Goal: Transaction & Acquisition: Purchase product/service

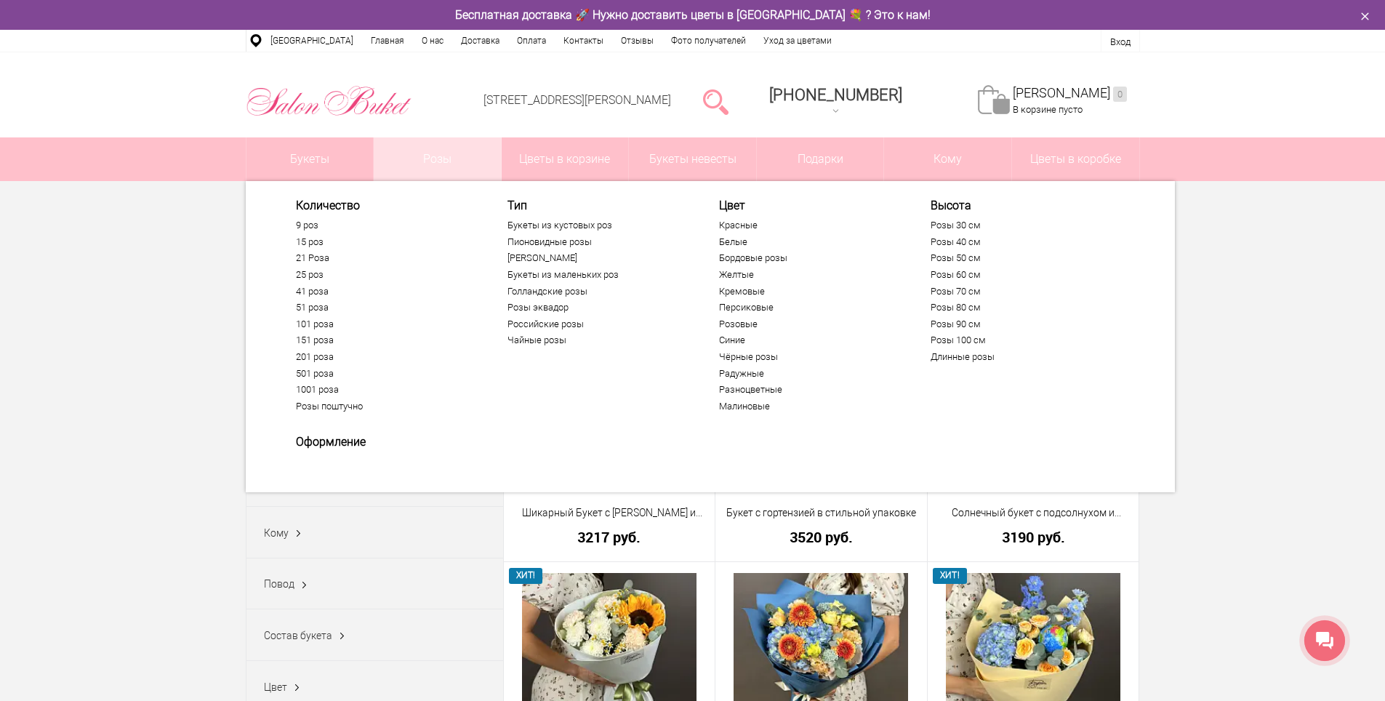
click at [427, 132] on div "[STREET_ADDRESS][PERSON_NAME] [PHONE_NUMBER] [PHONE_NUMBER] Заказать обратный з…" at bounding box center [692, 94] width 1385 height 85
click at [438, 165] on link "Розы" at bounding box center [437, 159] width 127 height 44
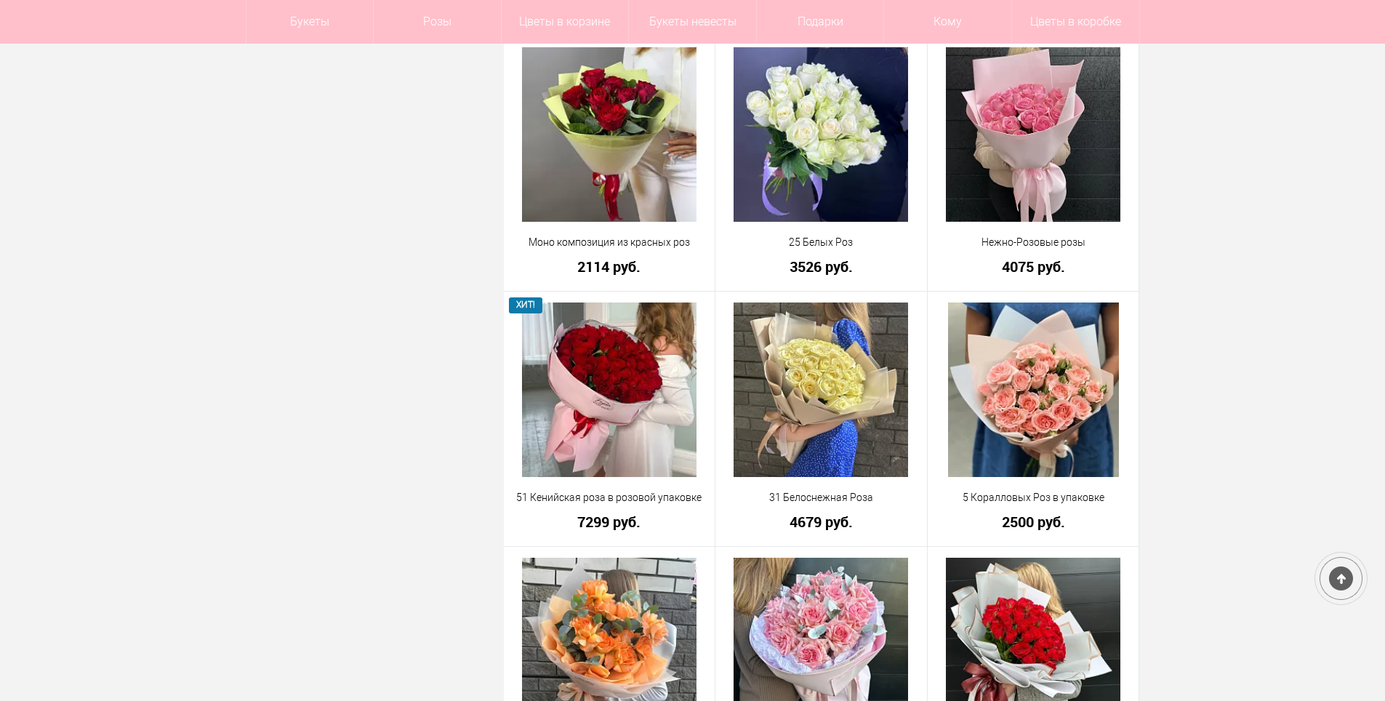
scroll to position [1018, 0]
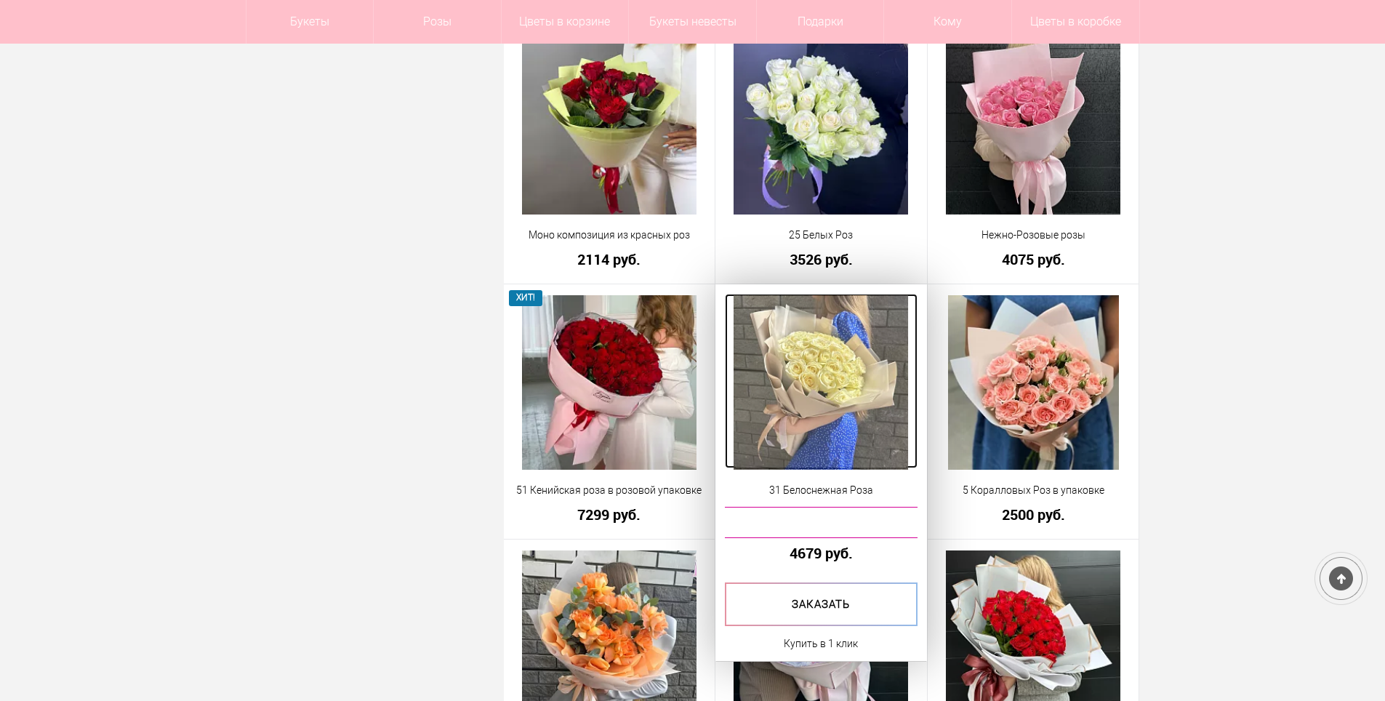
click at [800, 356] on img at bounding box center [821, 382] width 175 height 175
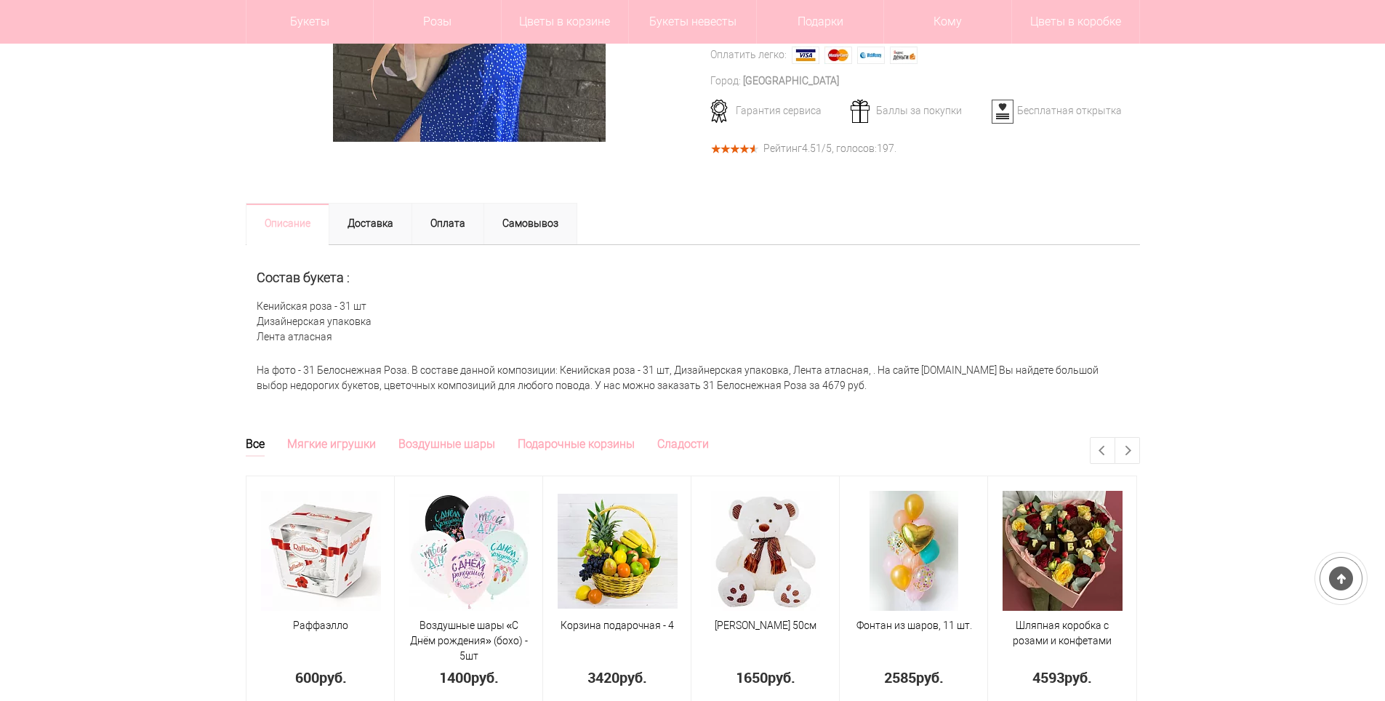
scroll to position [73, 0]
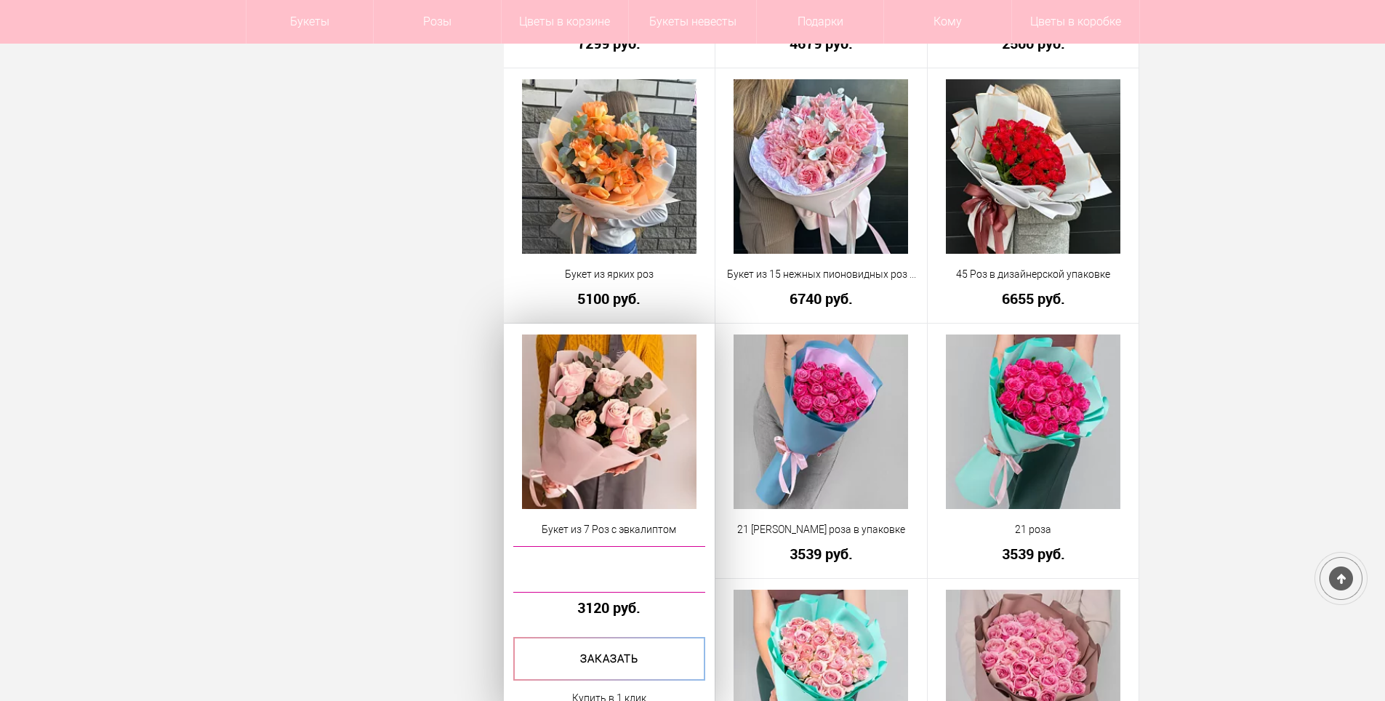
scroll to position [1425, 0]
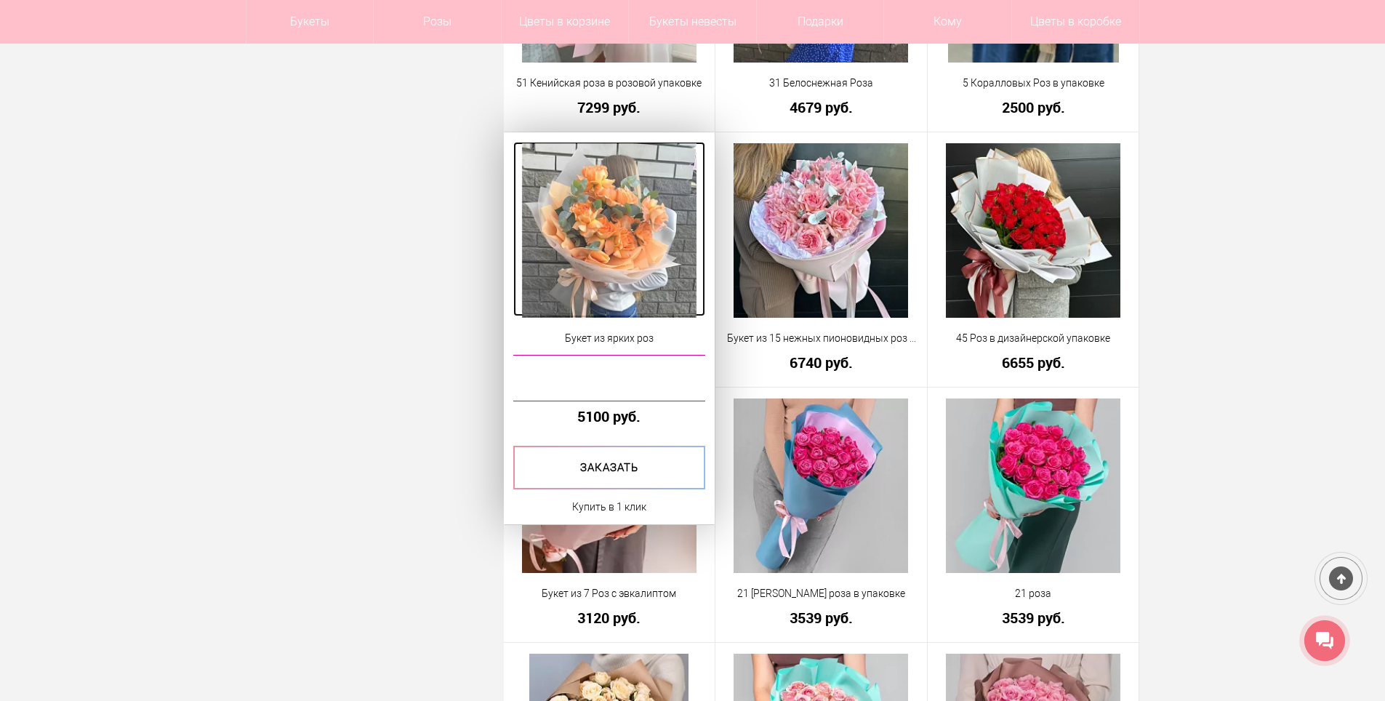
click at [633, 260] on img at bounding box center [609, 230] width 175 height 175
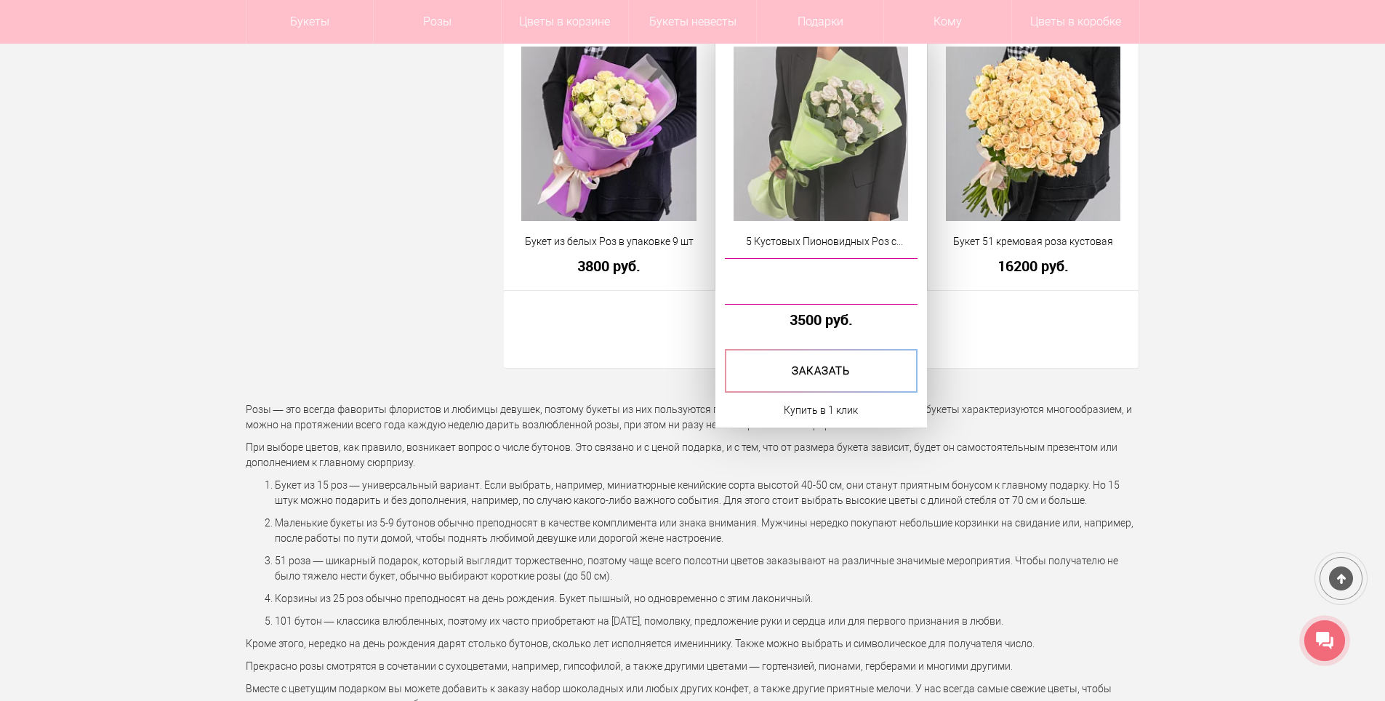
scroll to position [4087, 0]
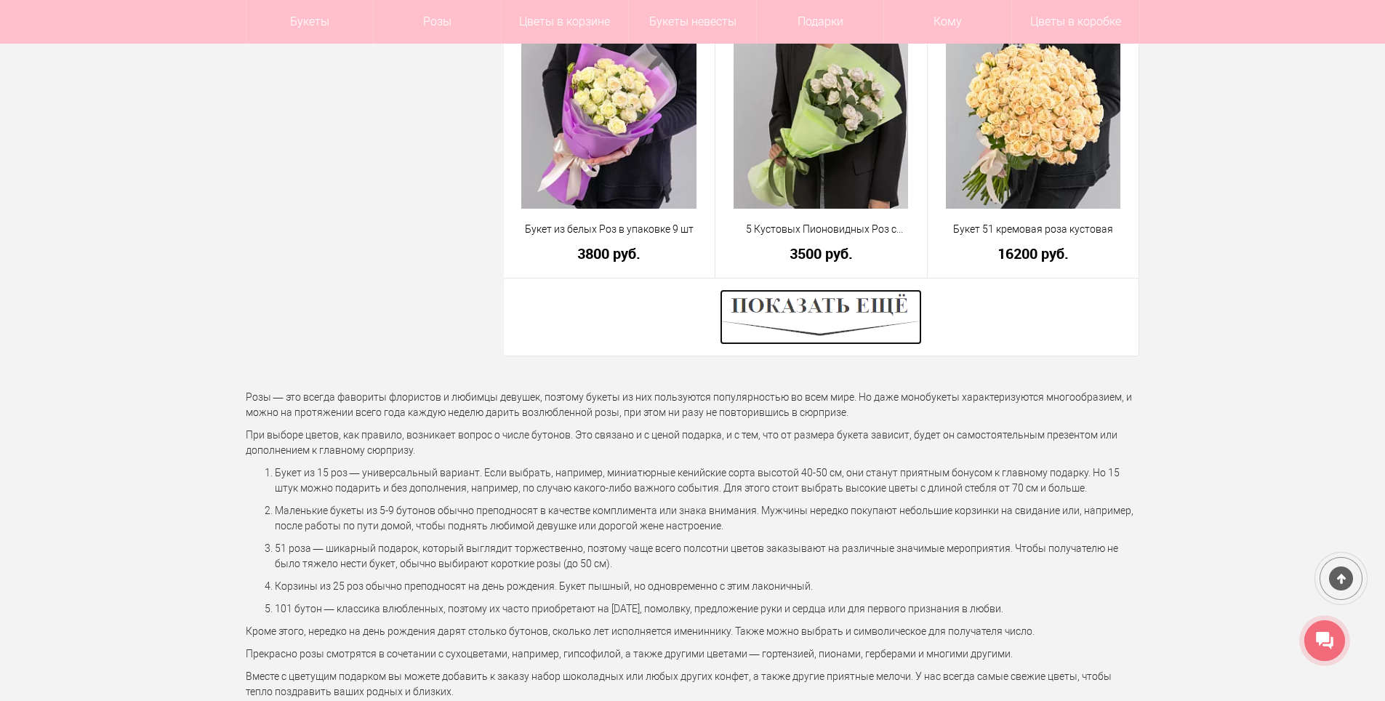
click at [855, 320] on img at bounding box center [821, 316] width 202 height 55
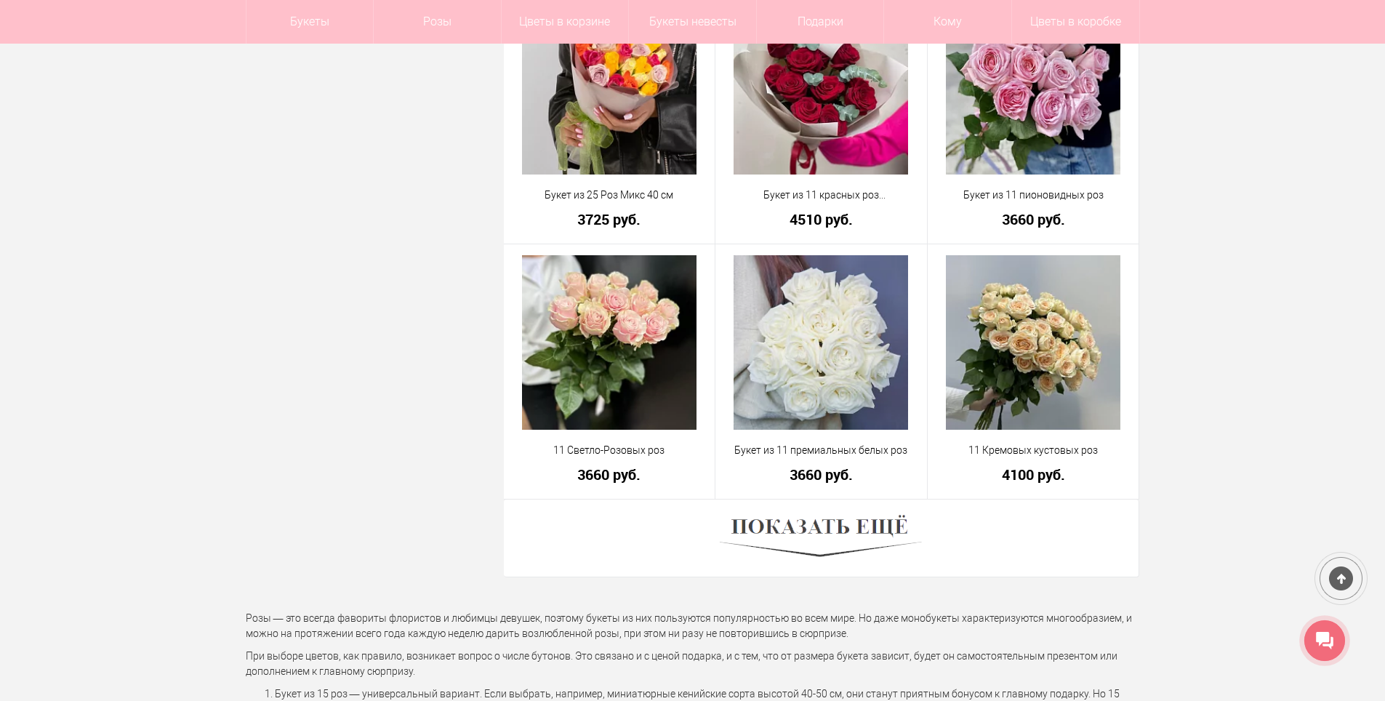
scroll to position [8013, 0]
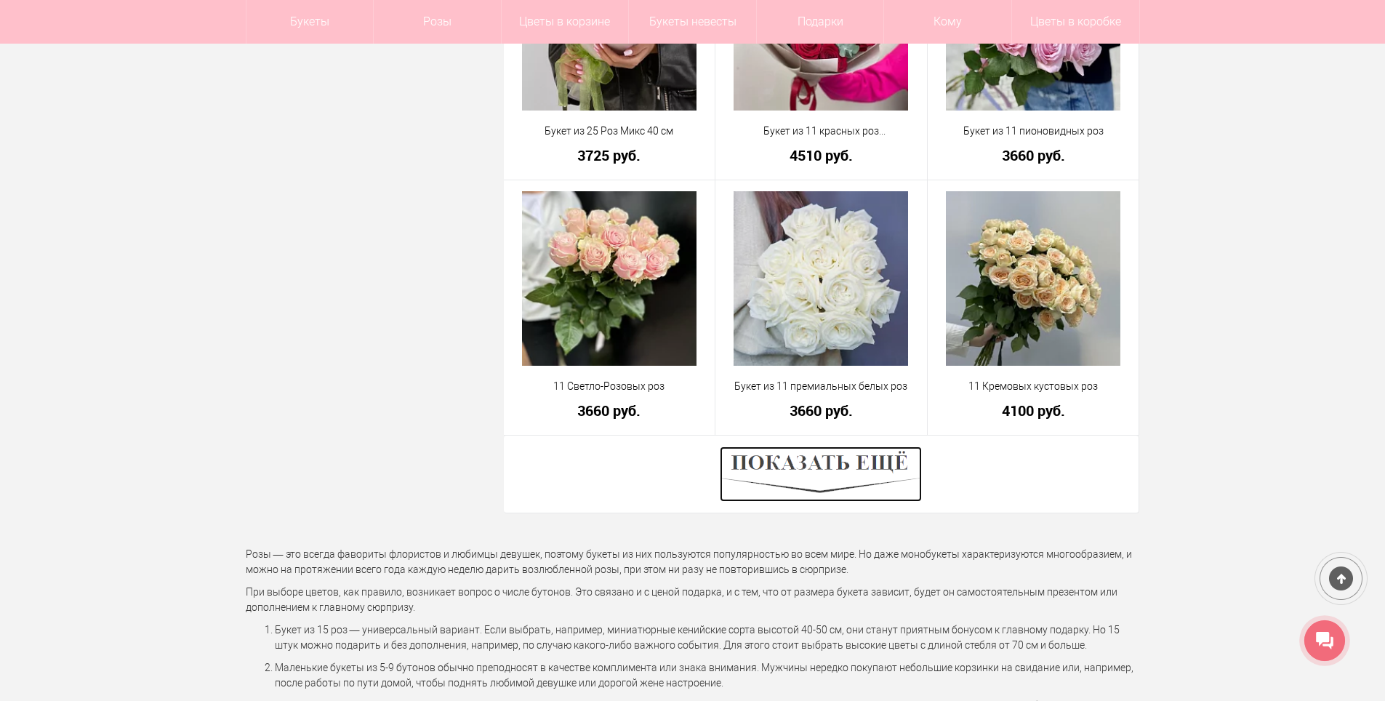
click at [885, 453] on img at bounding box center [821, 473] width 202 height 55
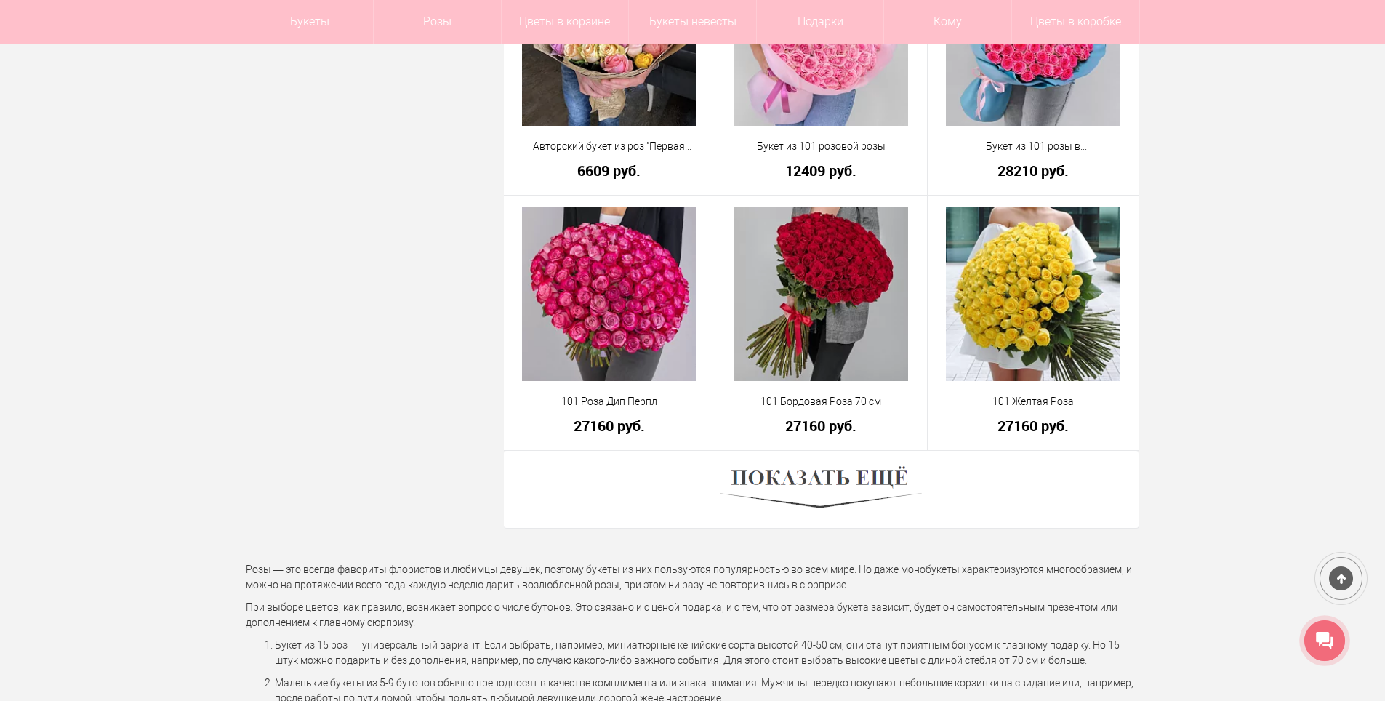
scroll to position [12230, 0]
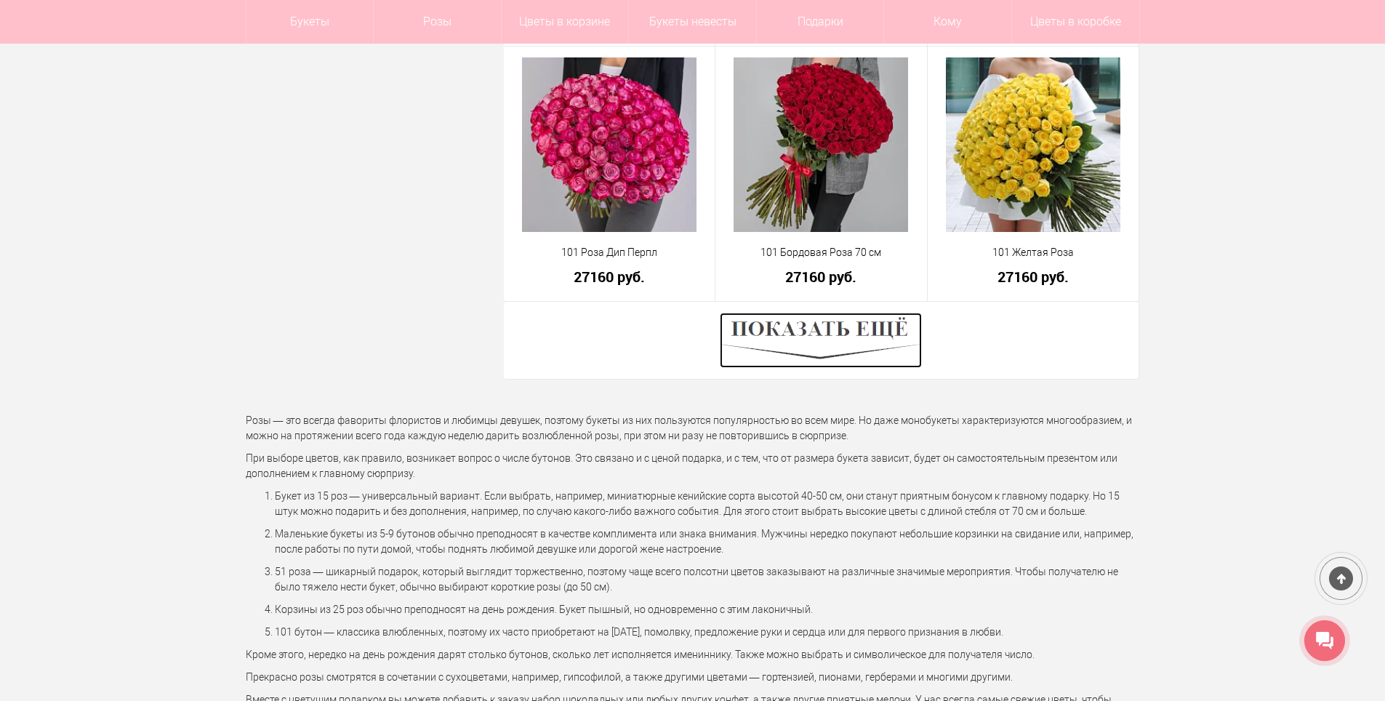
click at [859, 322] on img at bounding box center [821, 340] width 202 height 55
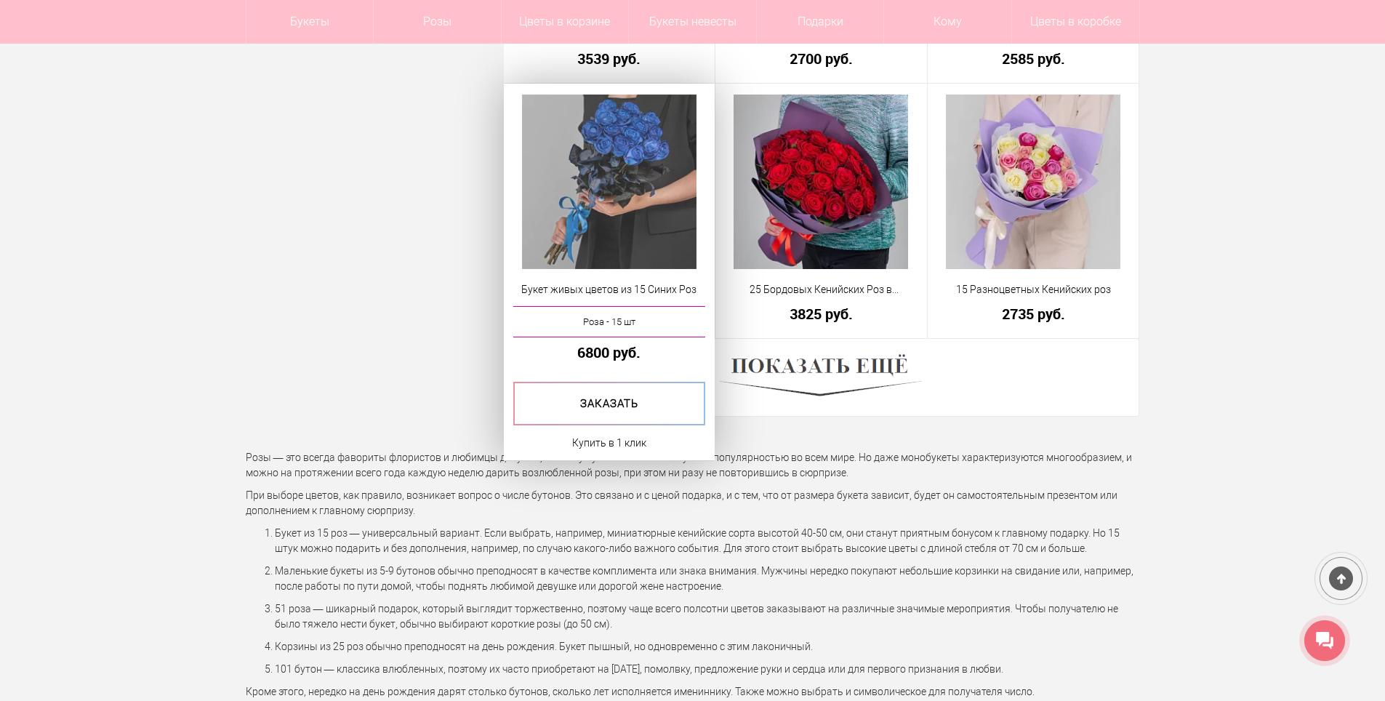
scroll to position [16302, 0]
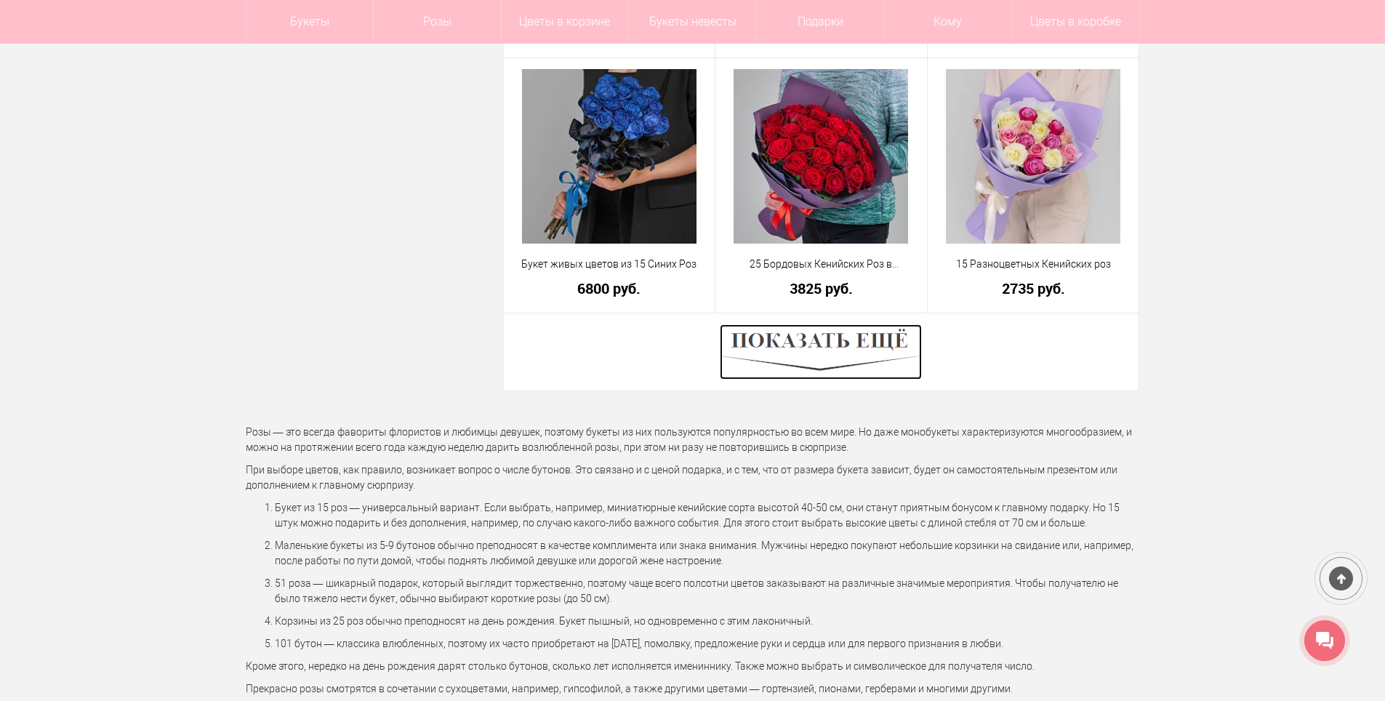
click at [878, 353] on img at bounding box center [821, 351] width 202 height 55
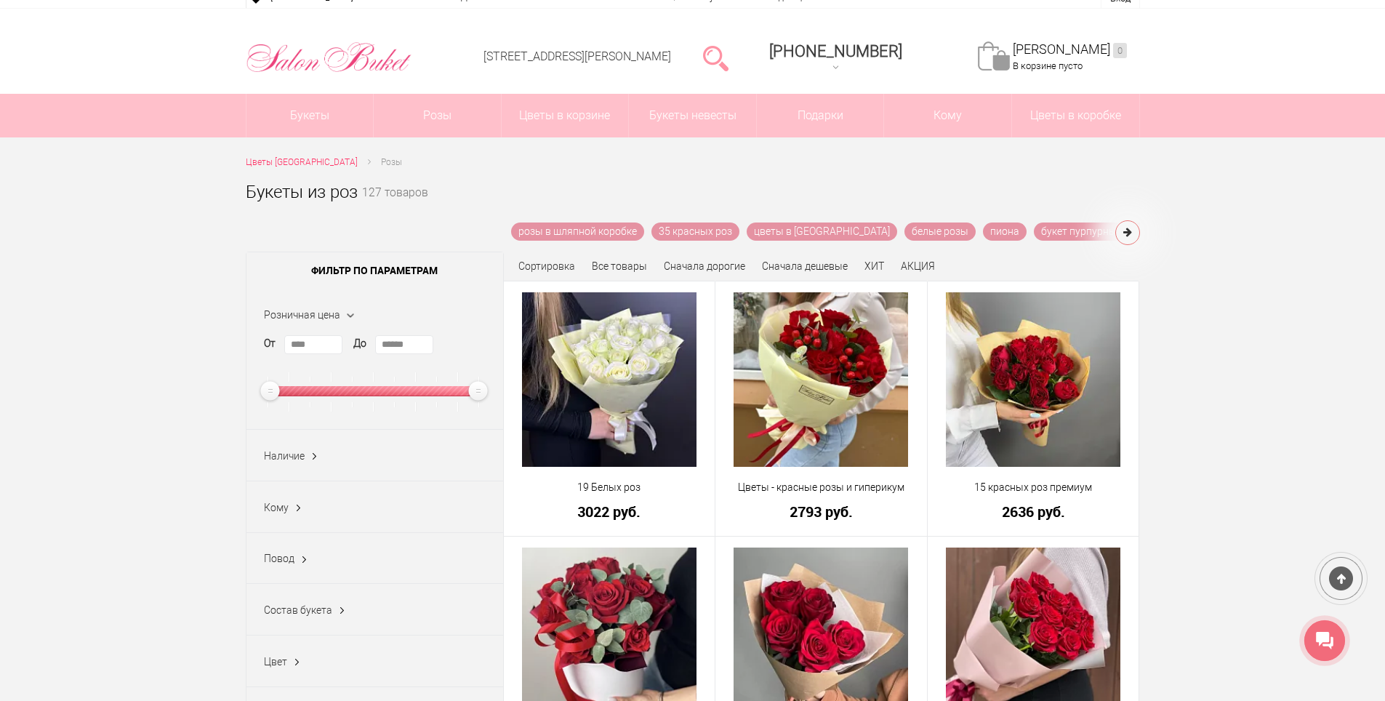
scroll to position [0, 0]
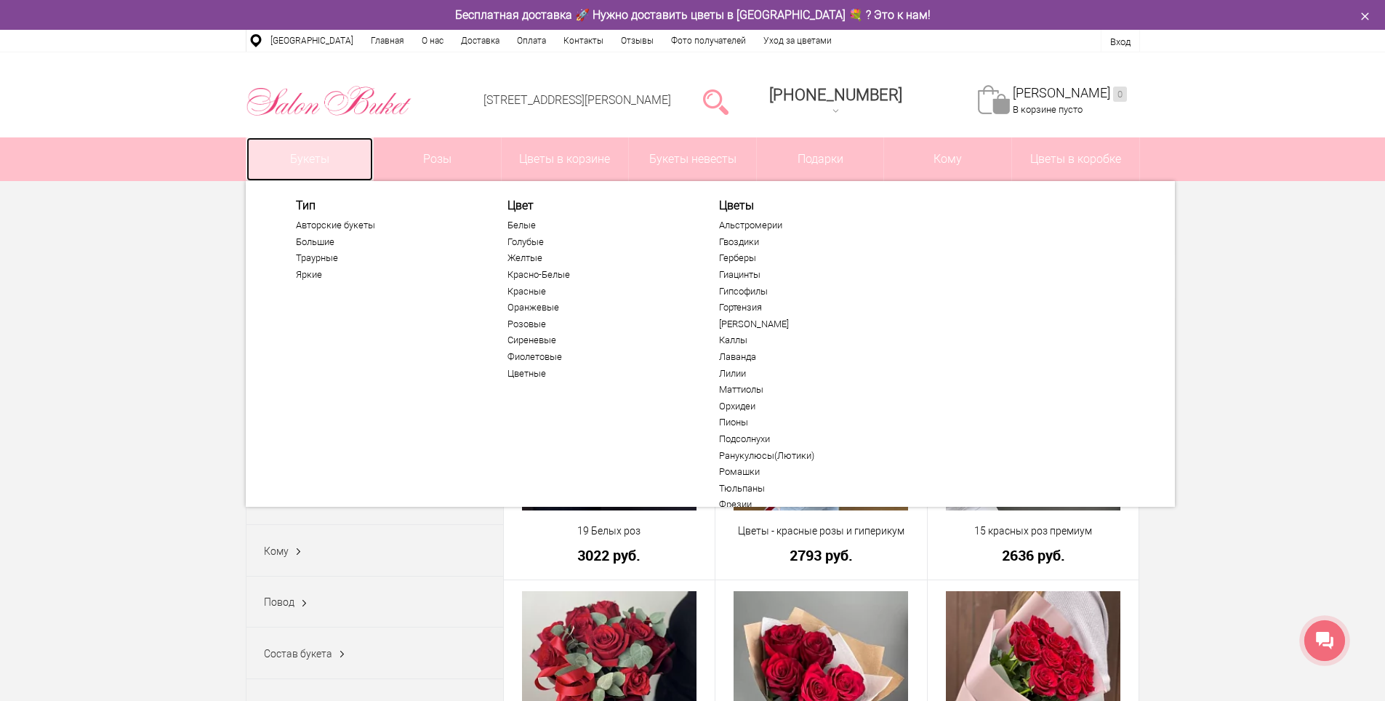
click at [326, 160] on link "Букеты" at bounding box center [309, 159] width 127 height 44
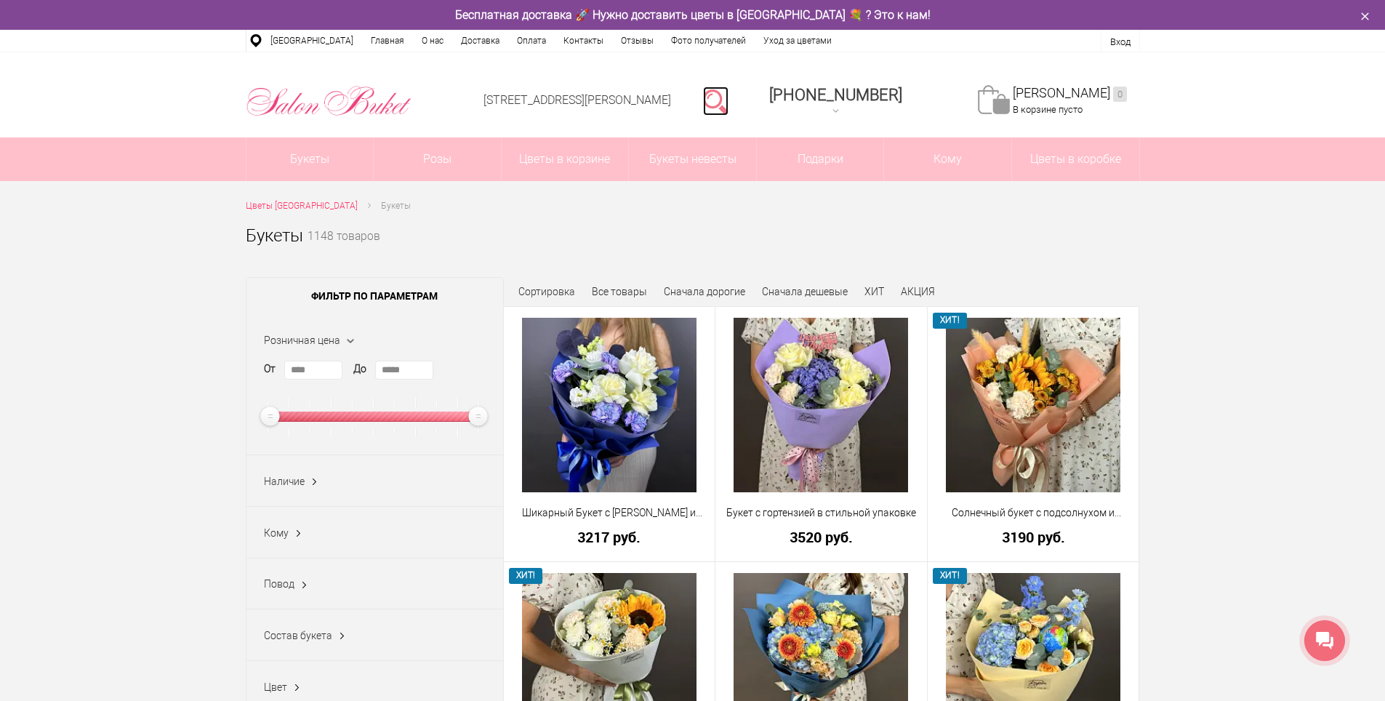
click at [729, 97] on link at bounding box center [715, 101] width 25 height 29
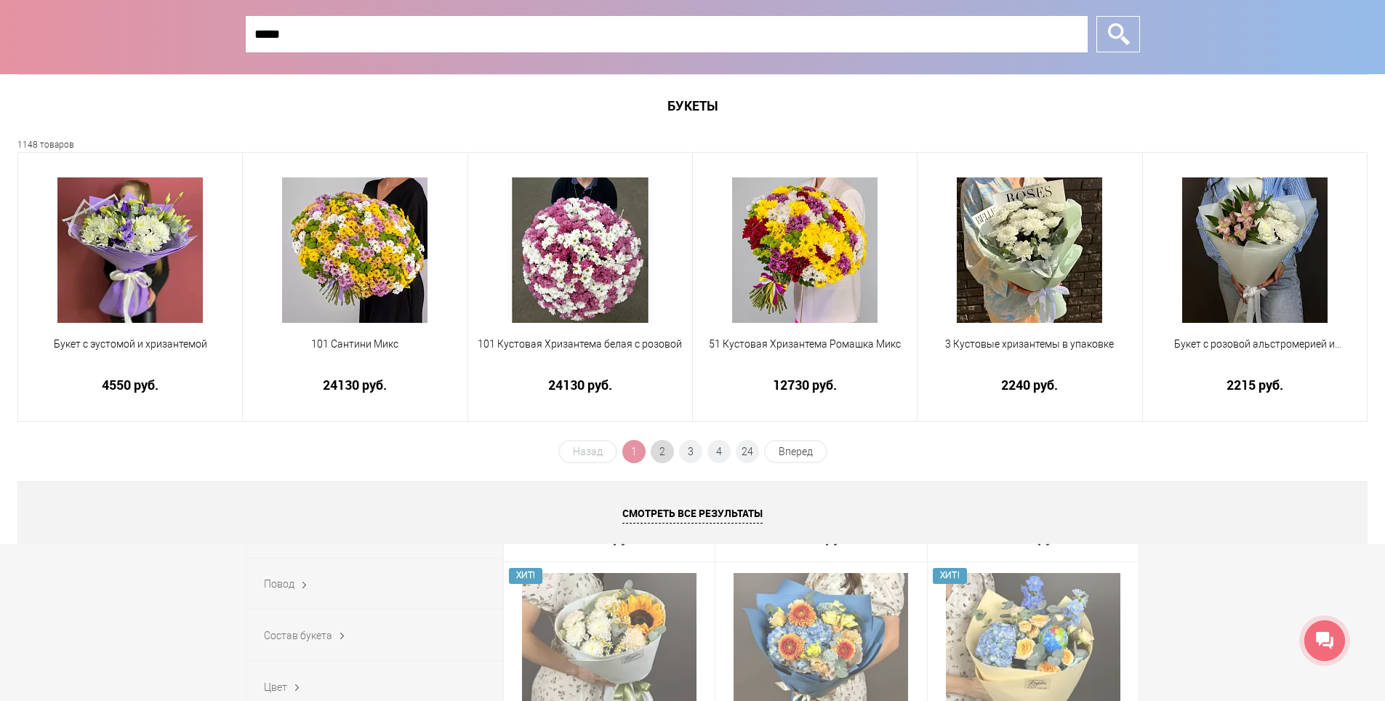
type input "*****"
click at [660, 450] on span "2" at bounding box center [662, 451] width 23 height 23
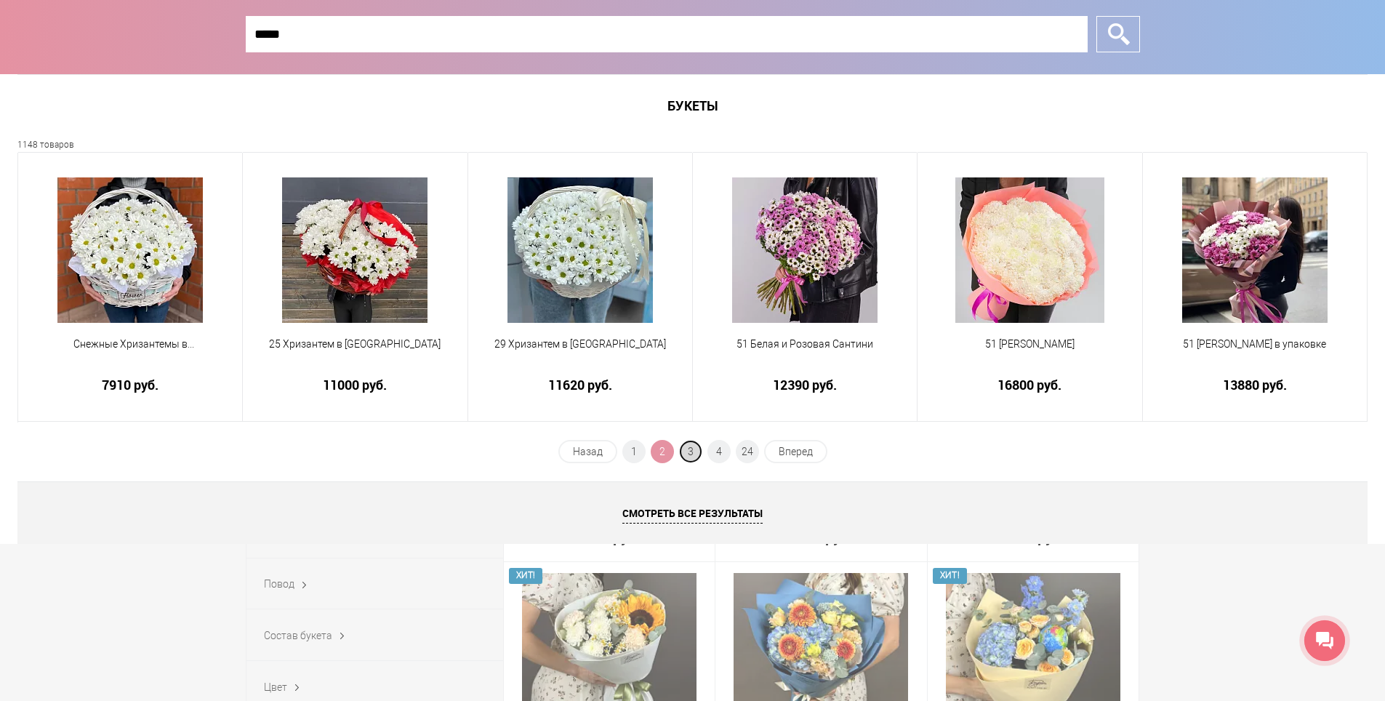
click at [697, 454] on span "3" at bounding box center [690, 451] width 23 height 23
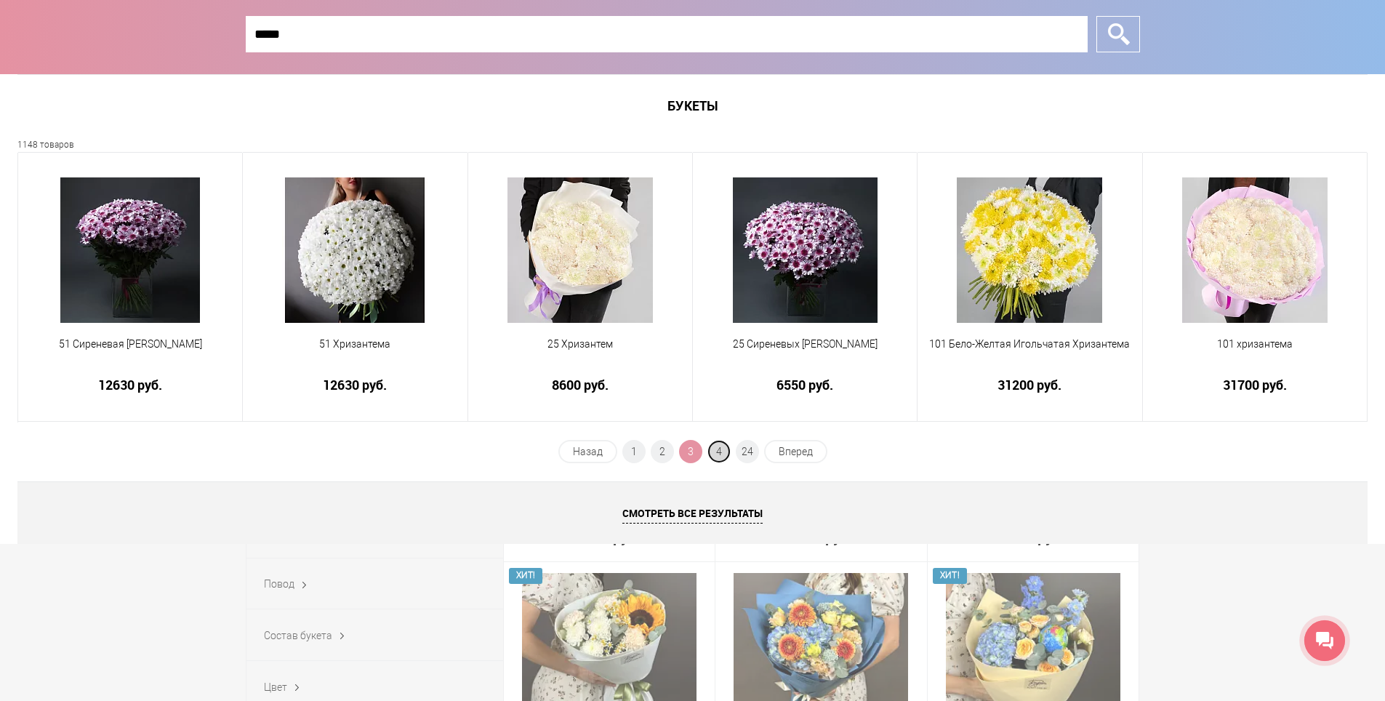
click at [714, 447] on span "4" at bounding box center [719, 451] width 23 height 23
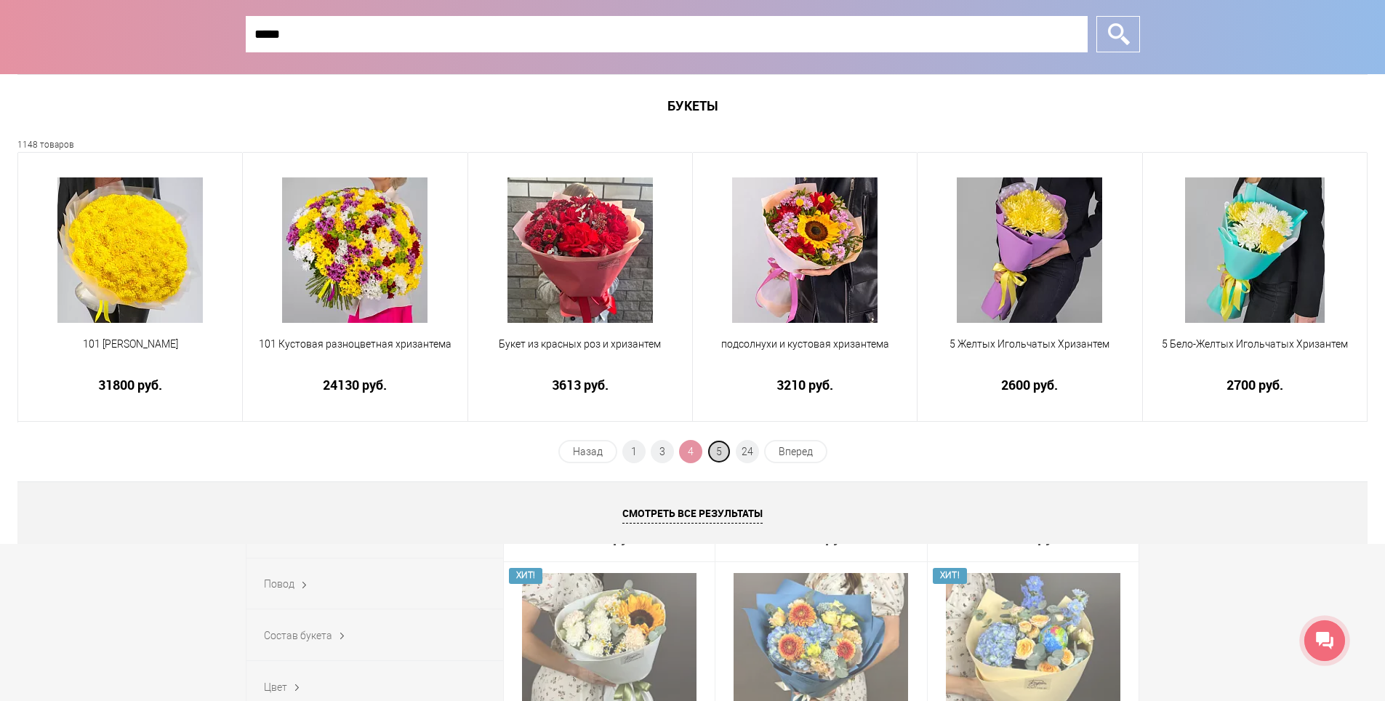
click at [722, 450] on span "5" at bounding box center [719, 451] width 23 height 23
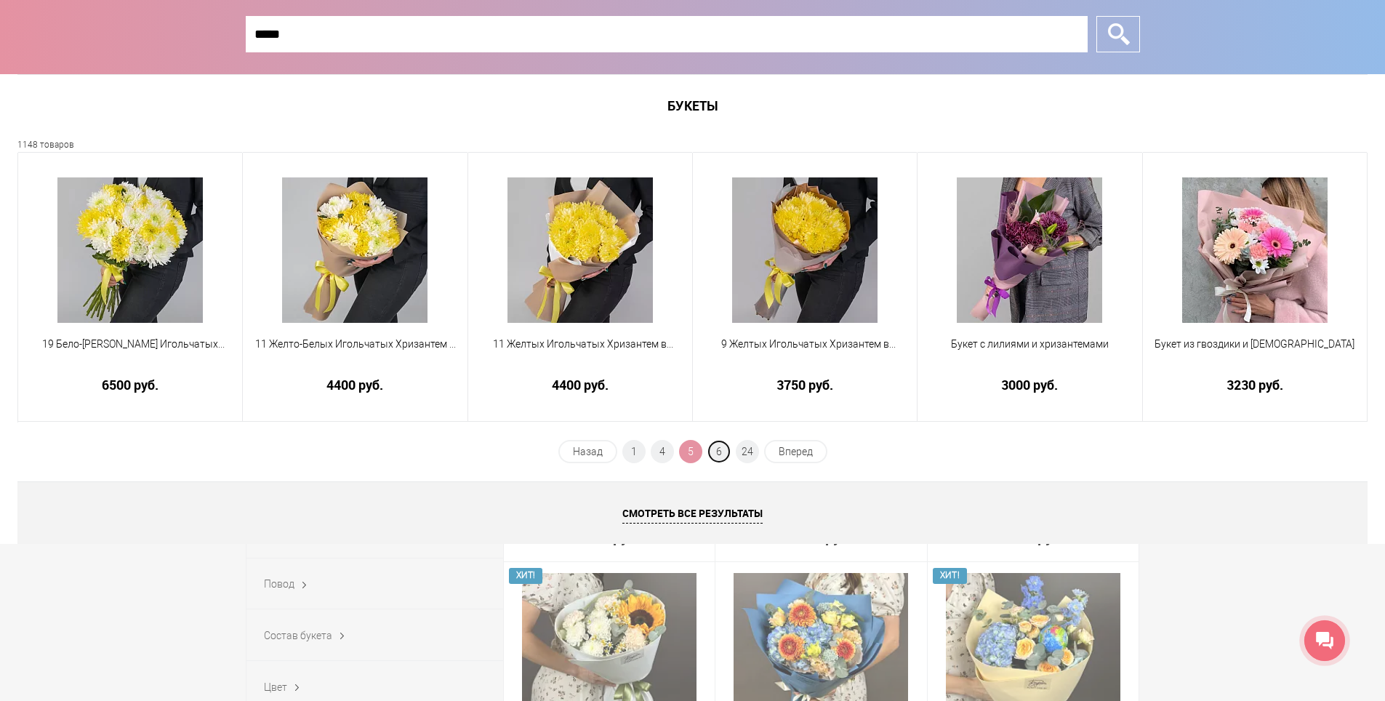
click at [723, 449] on span "6" at bounding box center [719, 451] width 23 height 23
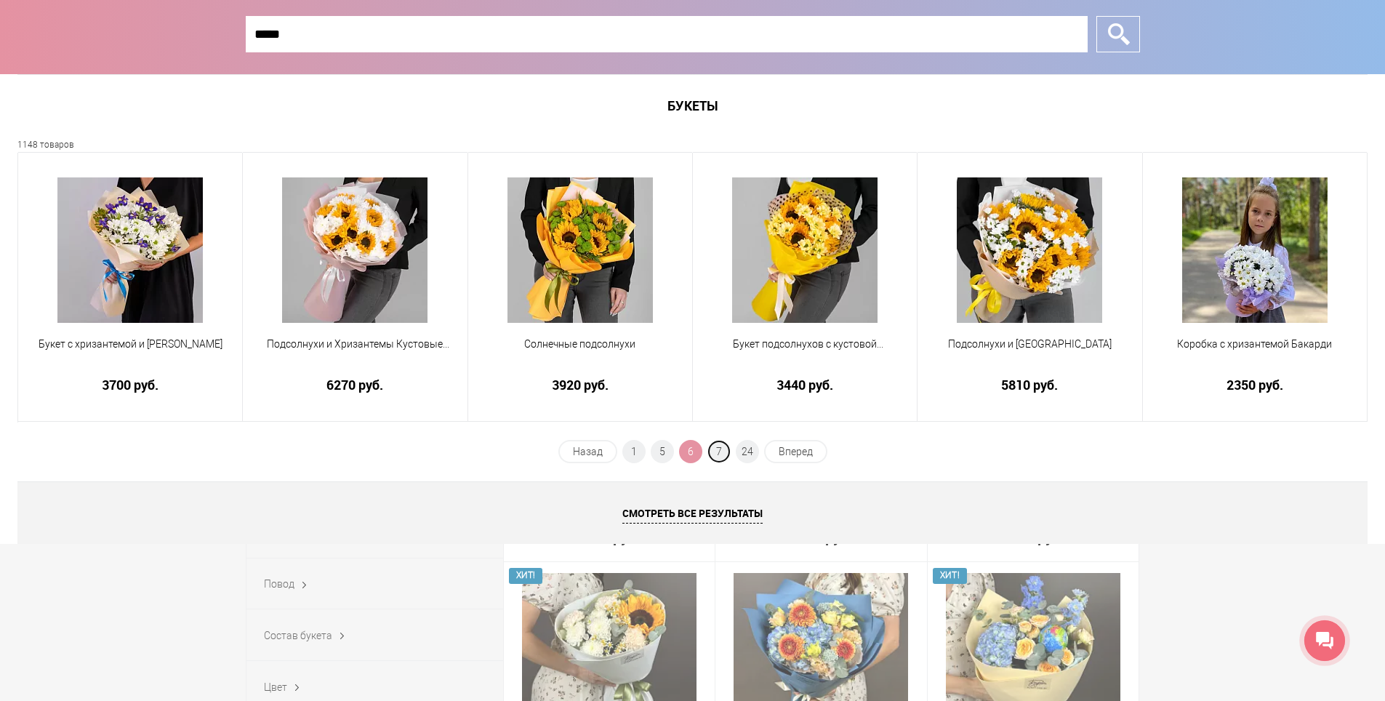
click at [723, 449] on span "7" at bounding box center [719, 451] width 23 height 23
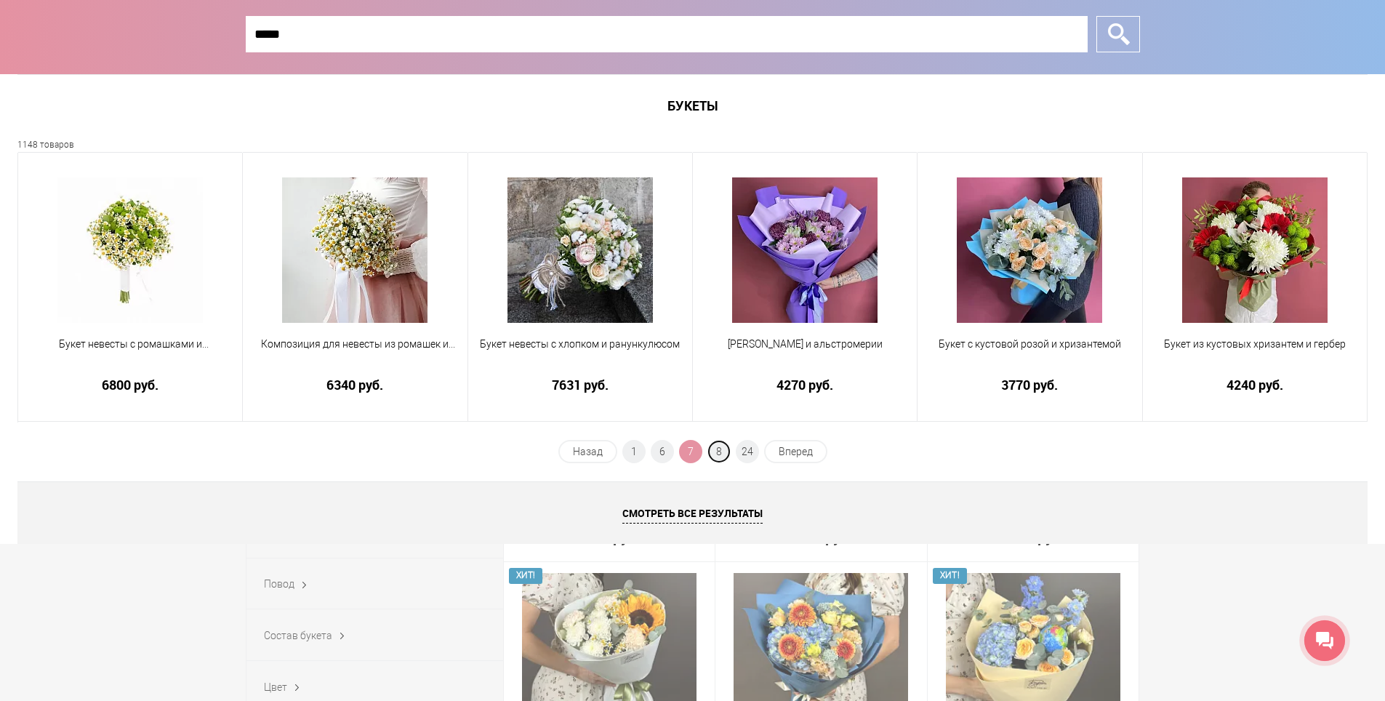
click at [723, 449] on span "8" at bounding box center [719, 451] width 23 height 23
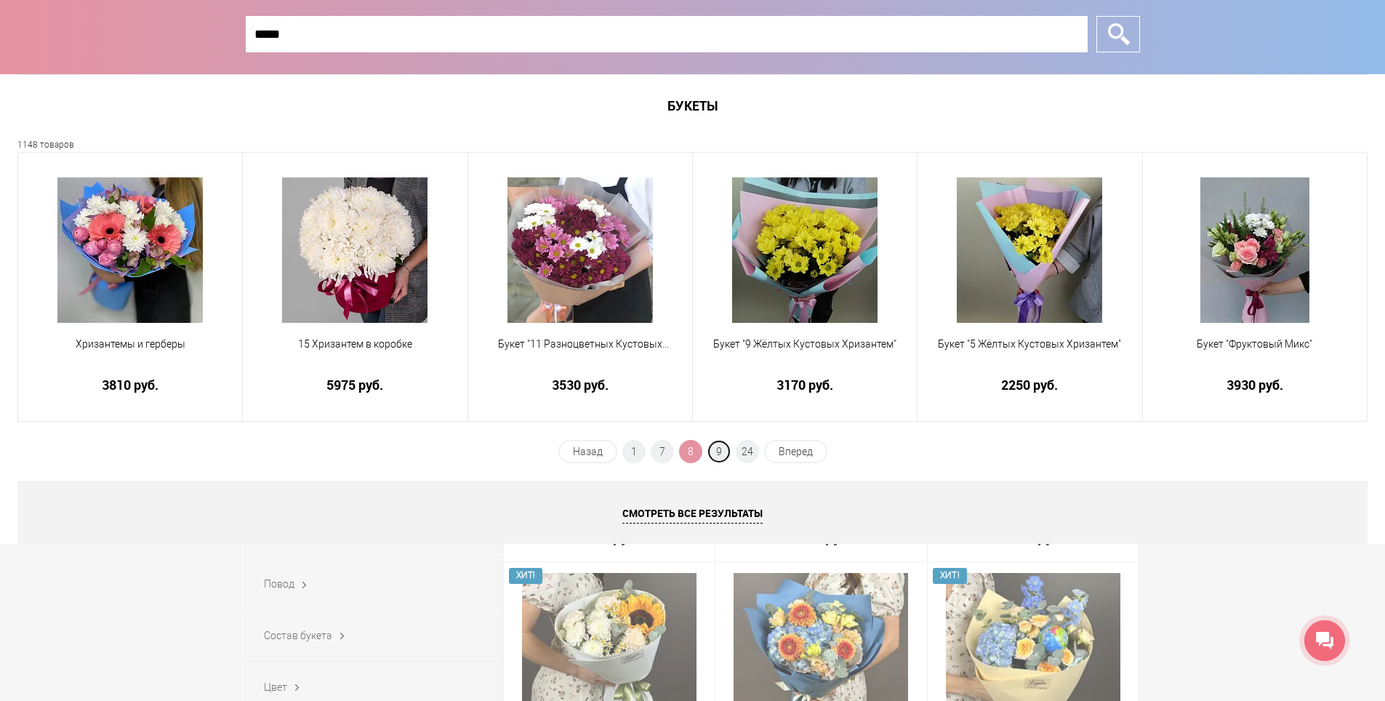
click at [723, 449] on span "9" at bounding box center [719, 451] width 23 height 23
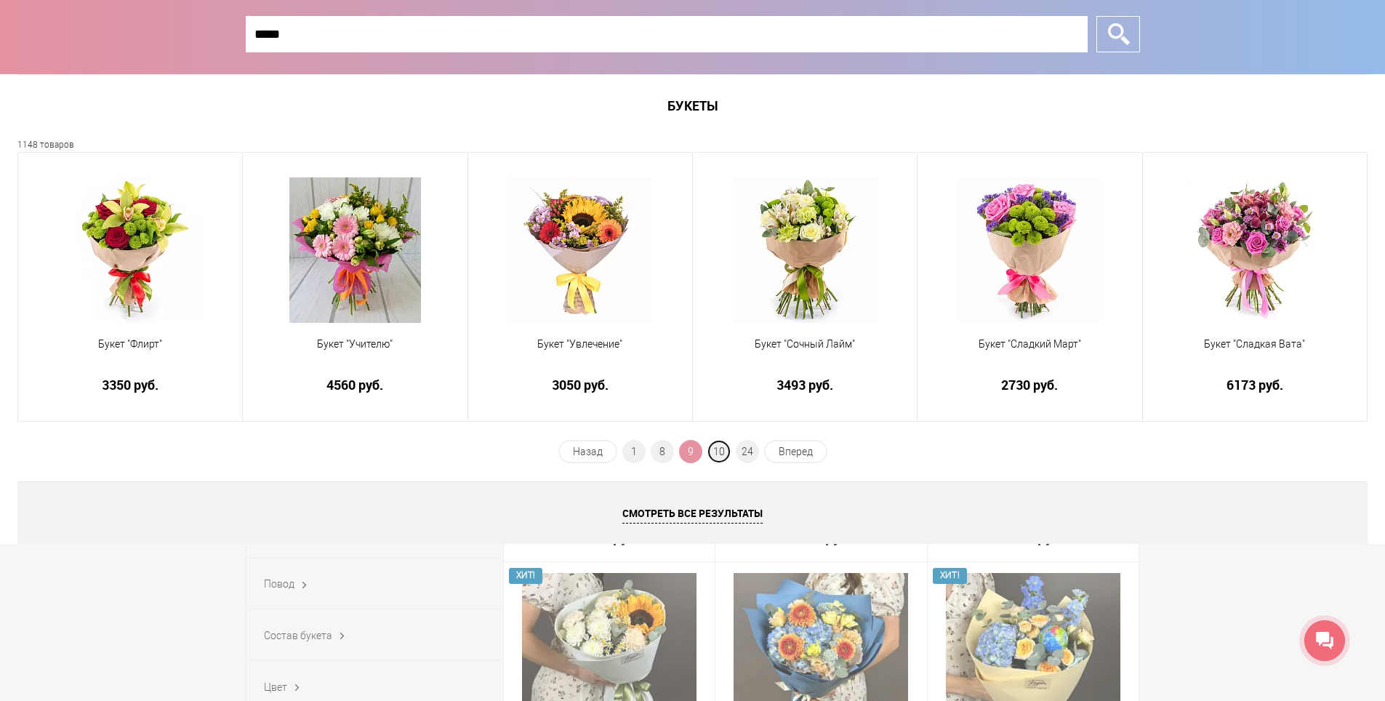
click at [723, 449] on span "10" at bounding box center [719, 451] width 23 height 23
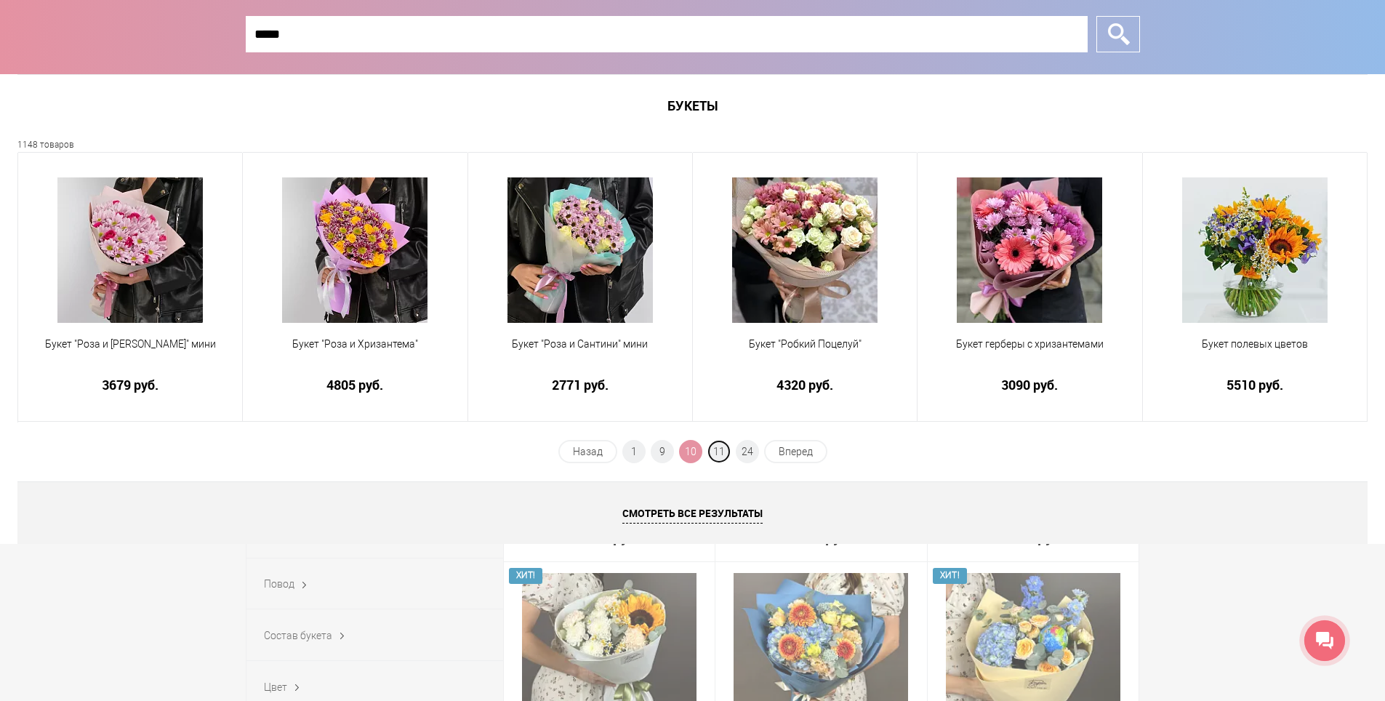
click at [723, 449] on span "11" at bounding box center [719, 451] width 23 height 23
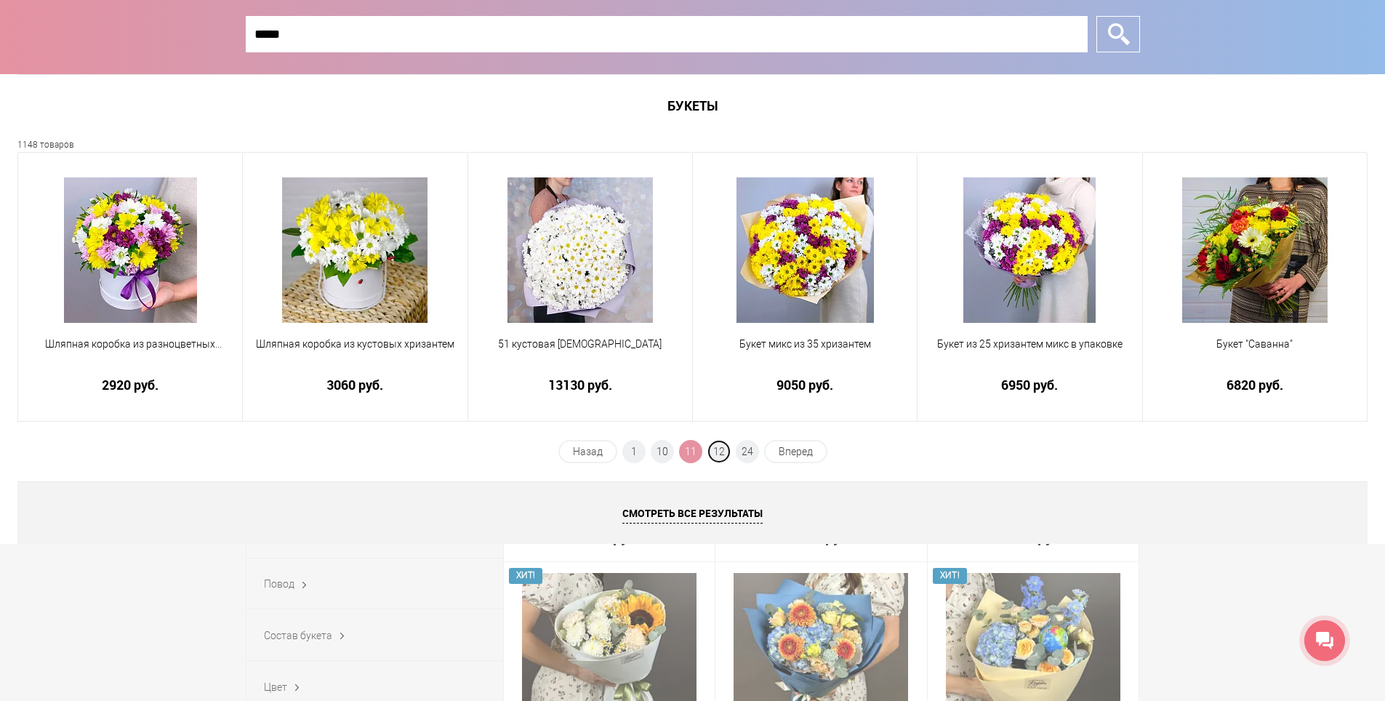
click at [723, 449] on span "12" at bounding box center [719, 451] width 23 height 23
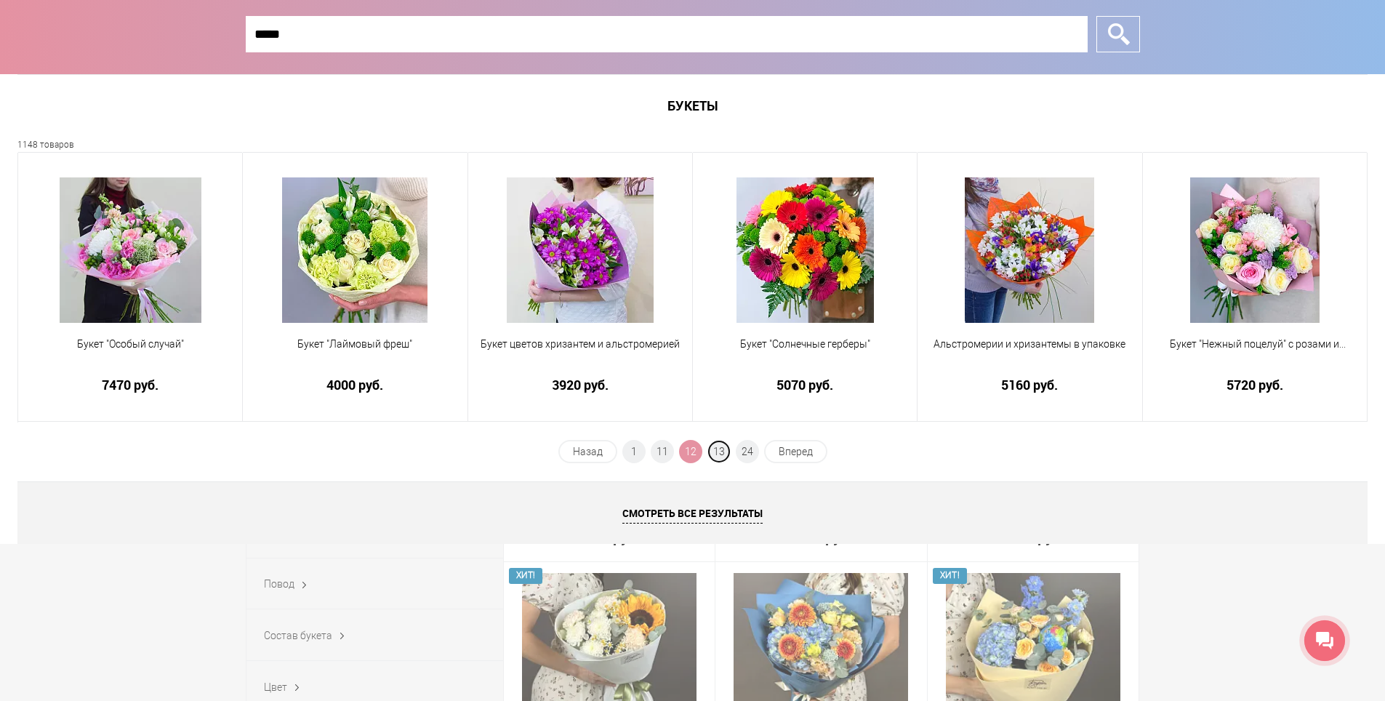
click at [723, 449] on span "13" at bounding box center [719, 451] width 23 height 23
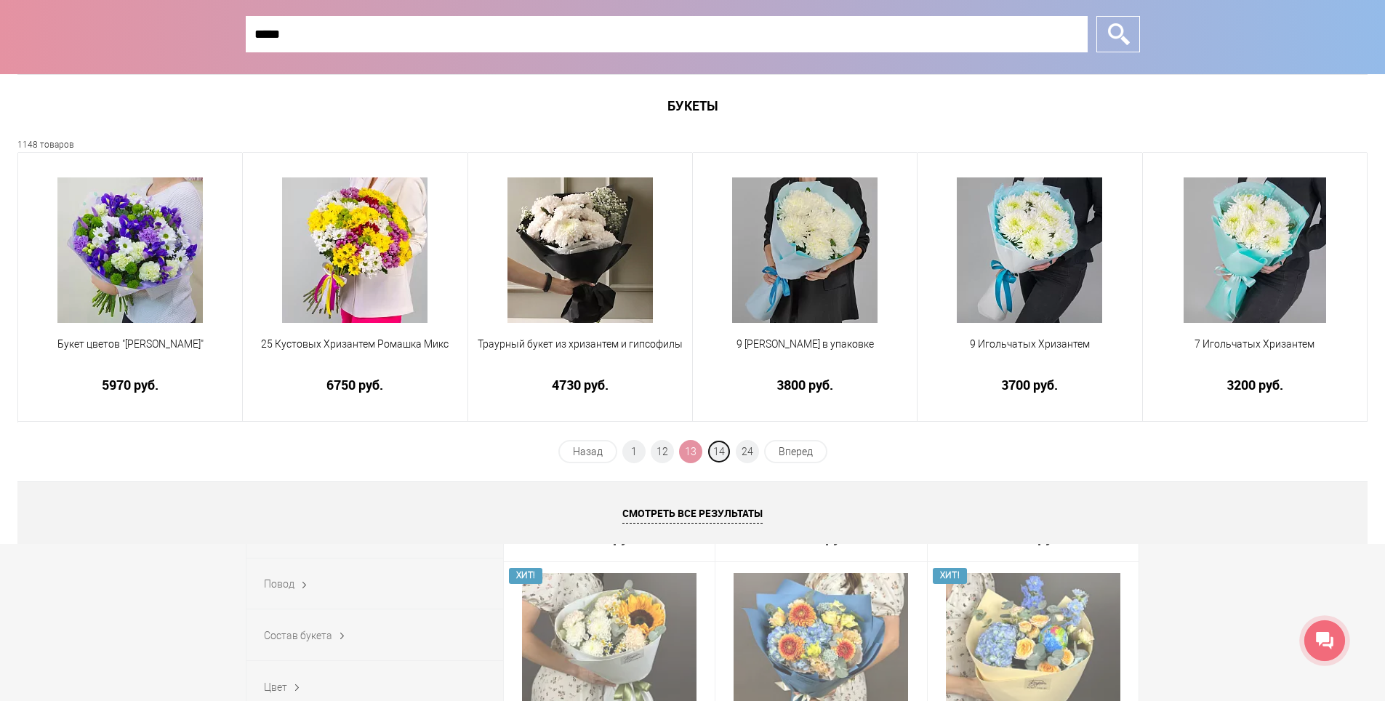
click at [723, 449] on span "14" at bounding box center [719, 451] width 23 height 23
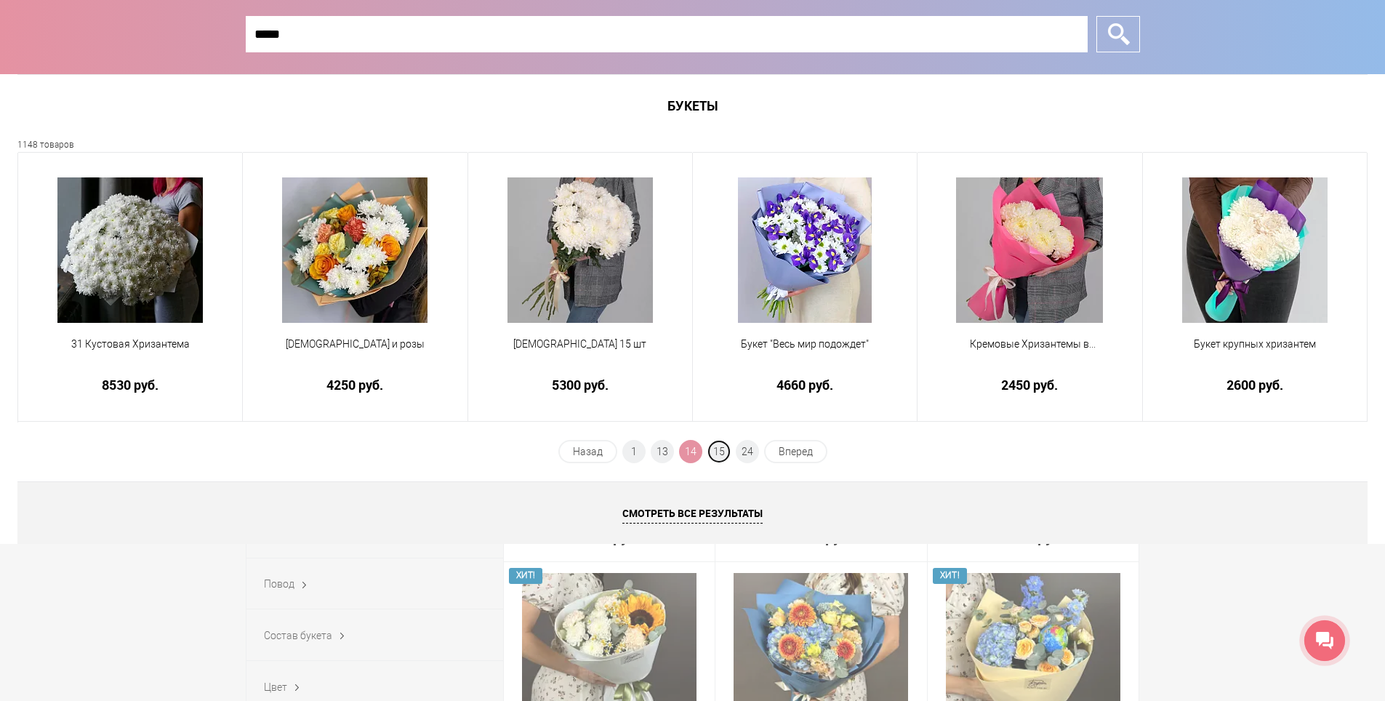
click at [723, 449] on span "15" at bounding box center [719, 451] width 23 height 23
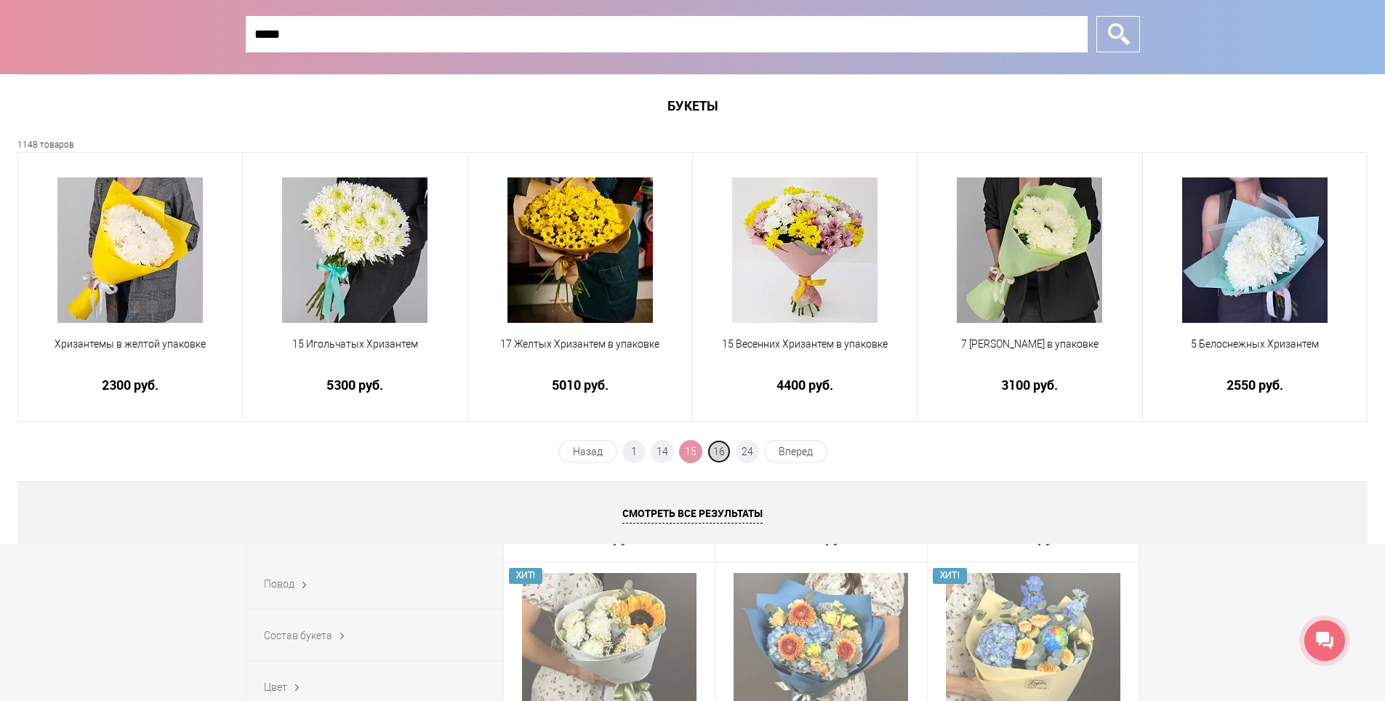
click at [718, 455] on span "16" at bounding box center [719, 451] width 23 height 23
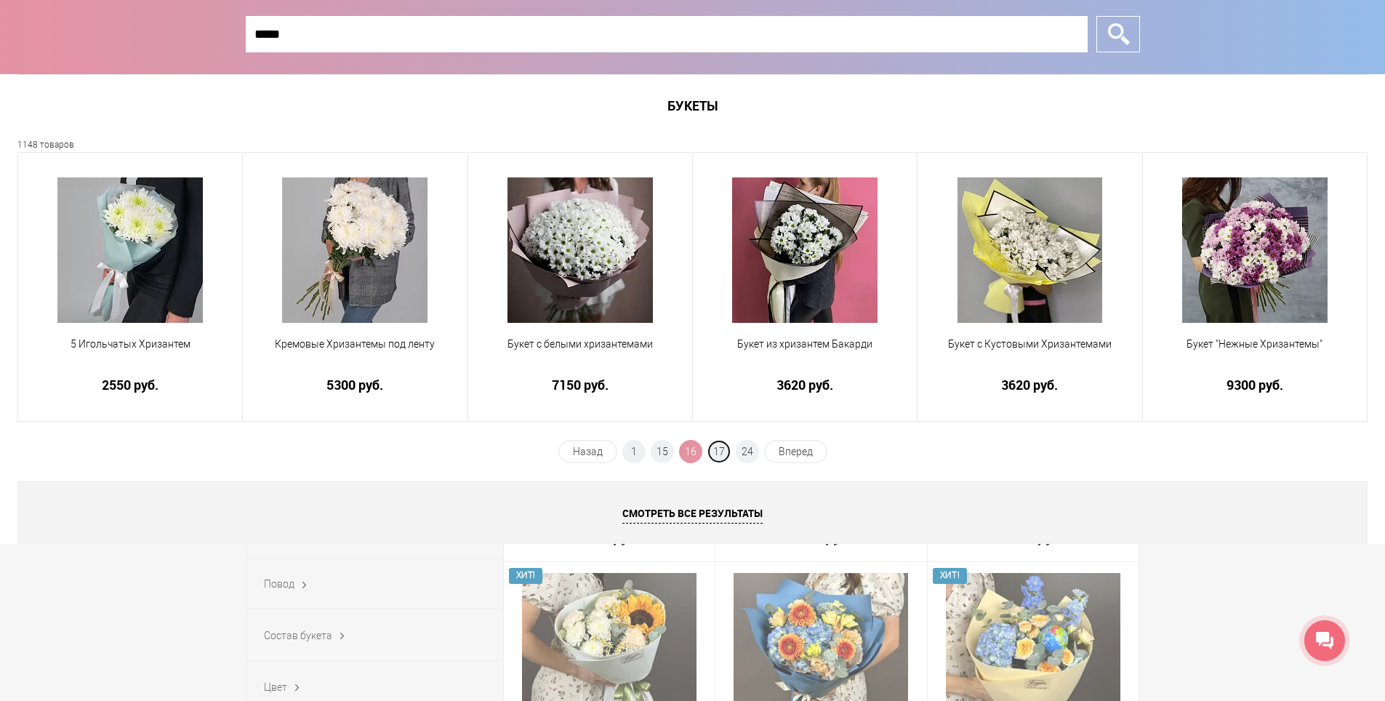
click at [718, 457] on span "17" at bounding box center [719, 451] width 23 height 23
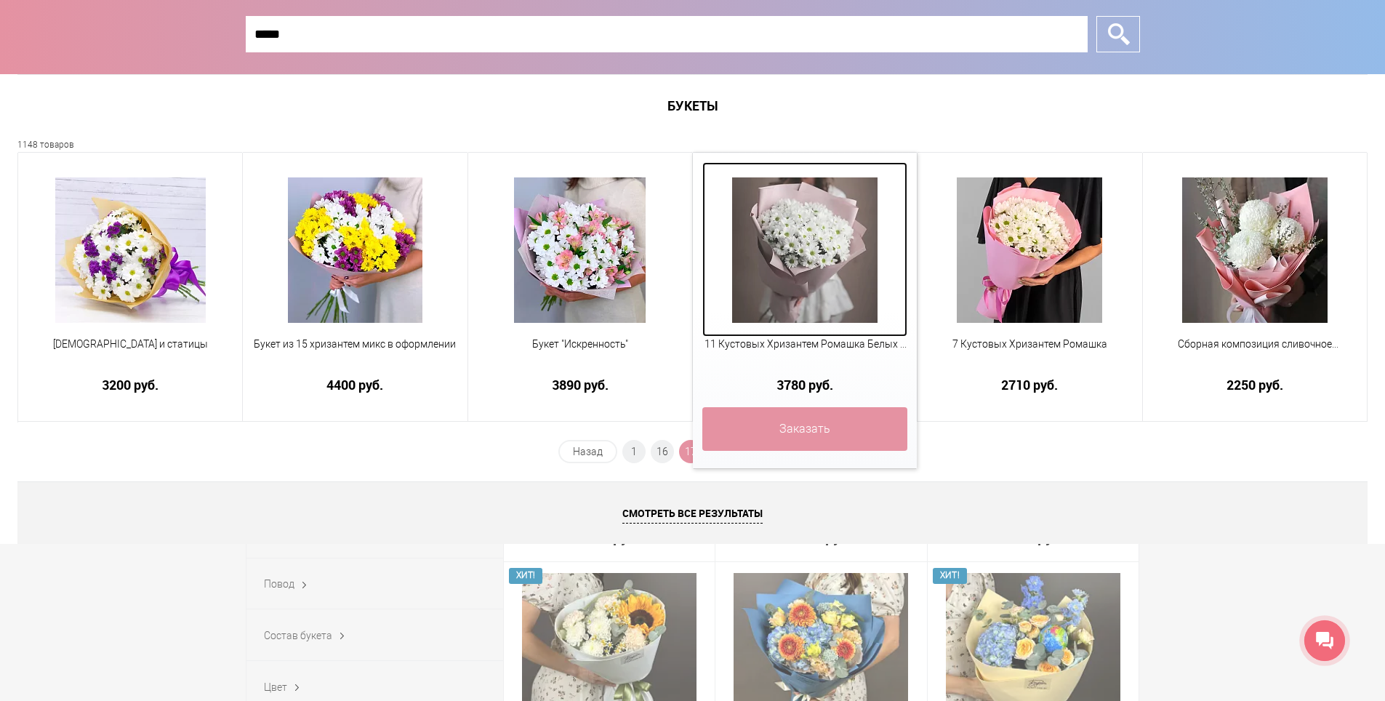
click at [848, 258] on img at bounding box center [804, 249] width 145 height 145
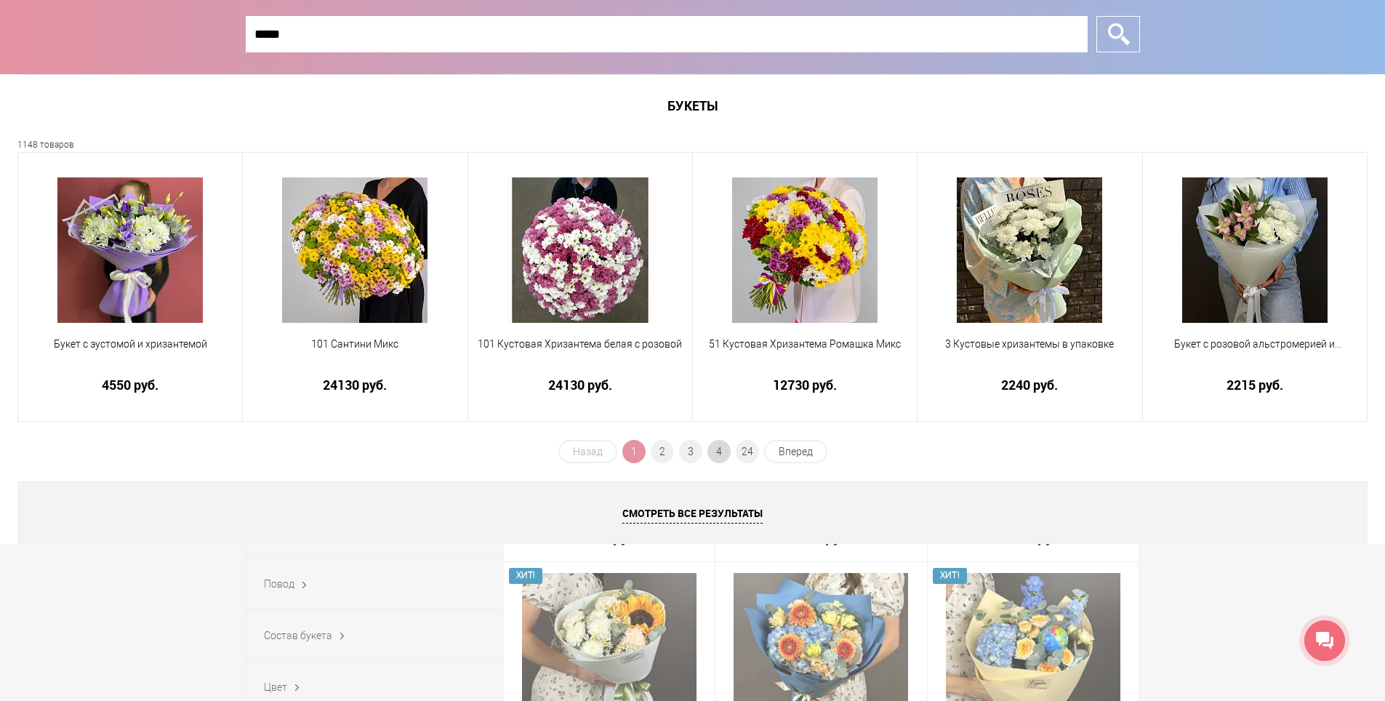
type input "*****"
click at [725, 452] on span "4" at bounding box center [719, 451] width 23 height 23
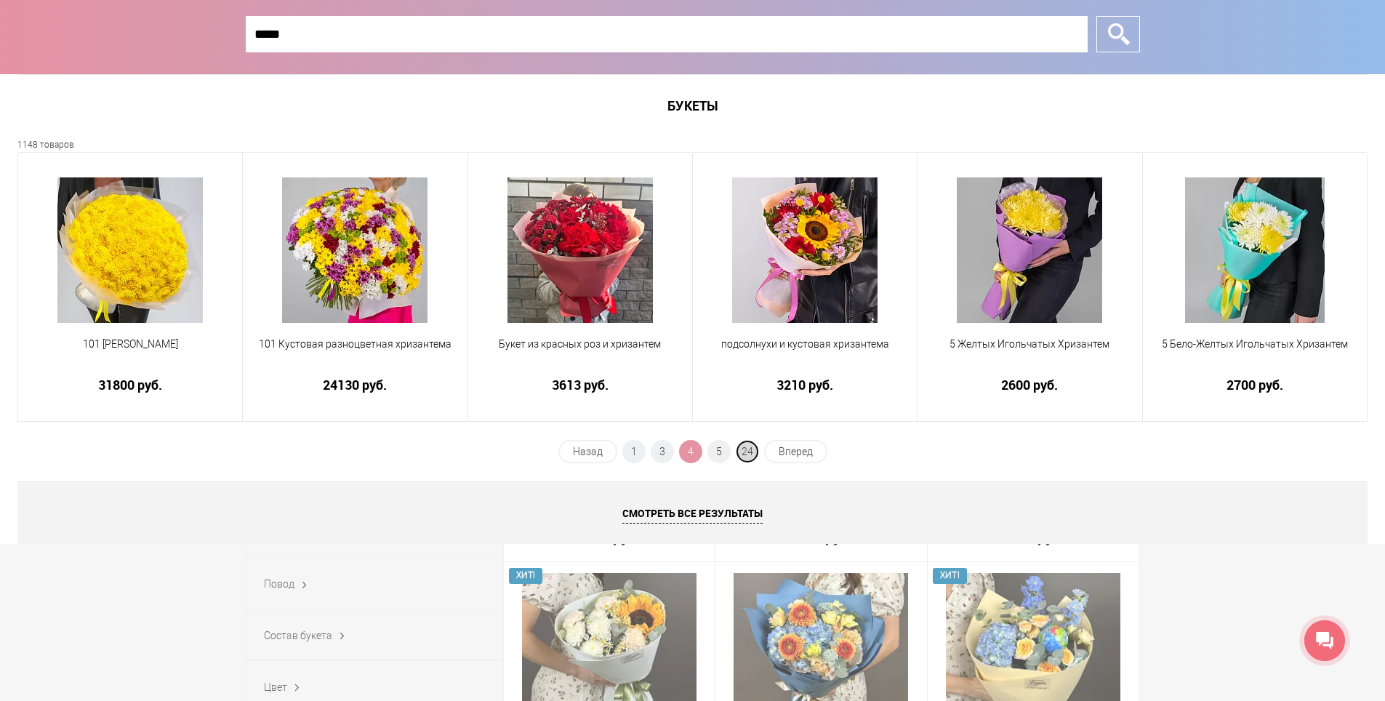
click at [744, 458] on span "24" at bounding box center [747, 451] width 23 height 23
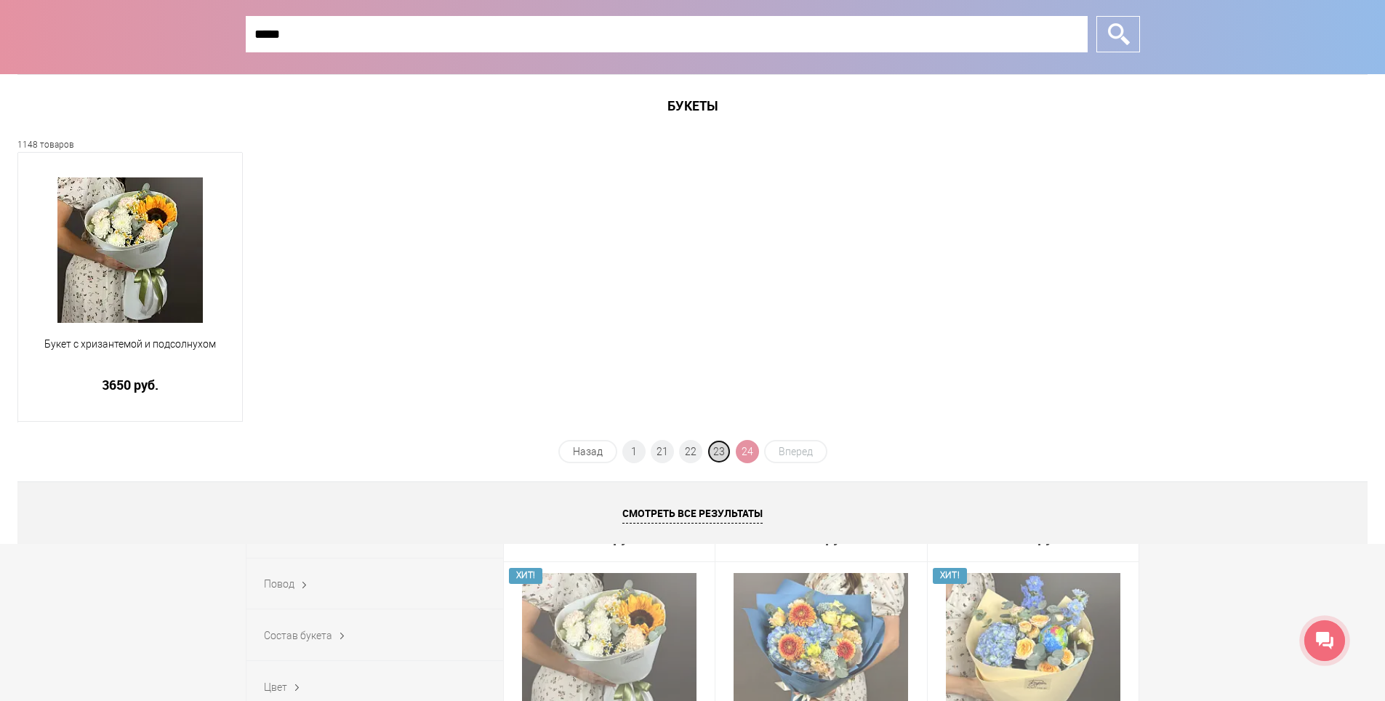
click at [723, 452] on span "23" at bounding box center [719, 451] width 23 height 23
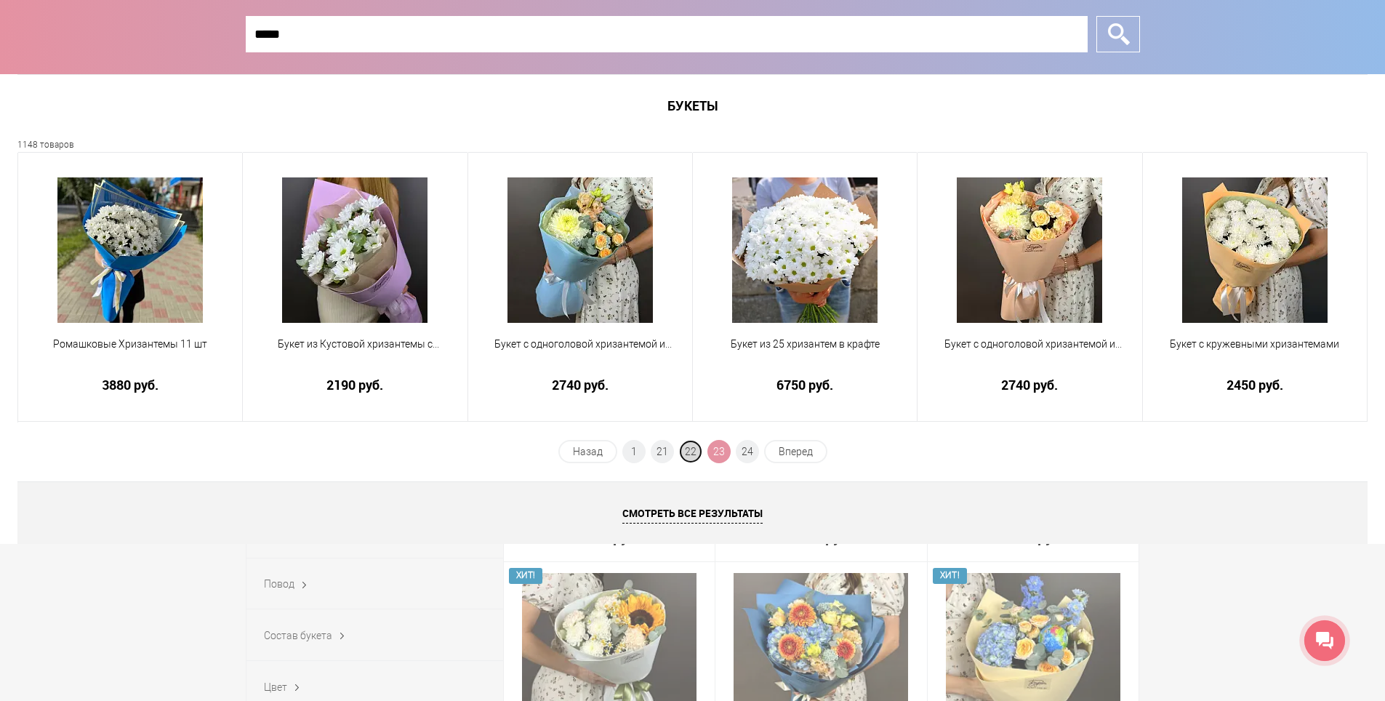
click at [689, 446] on span "22" at bounding box center [690, 451] width 23 height 23
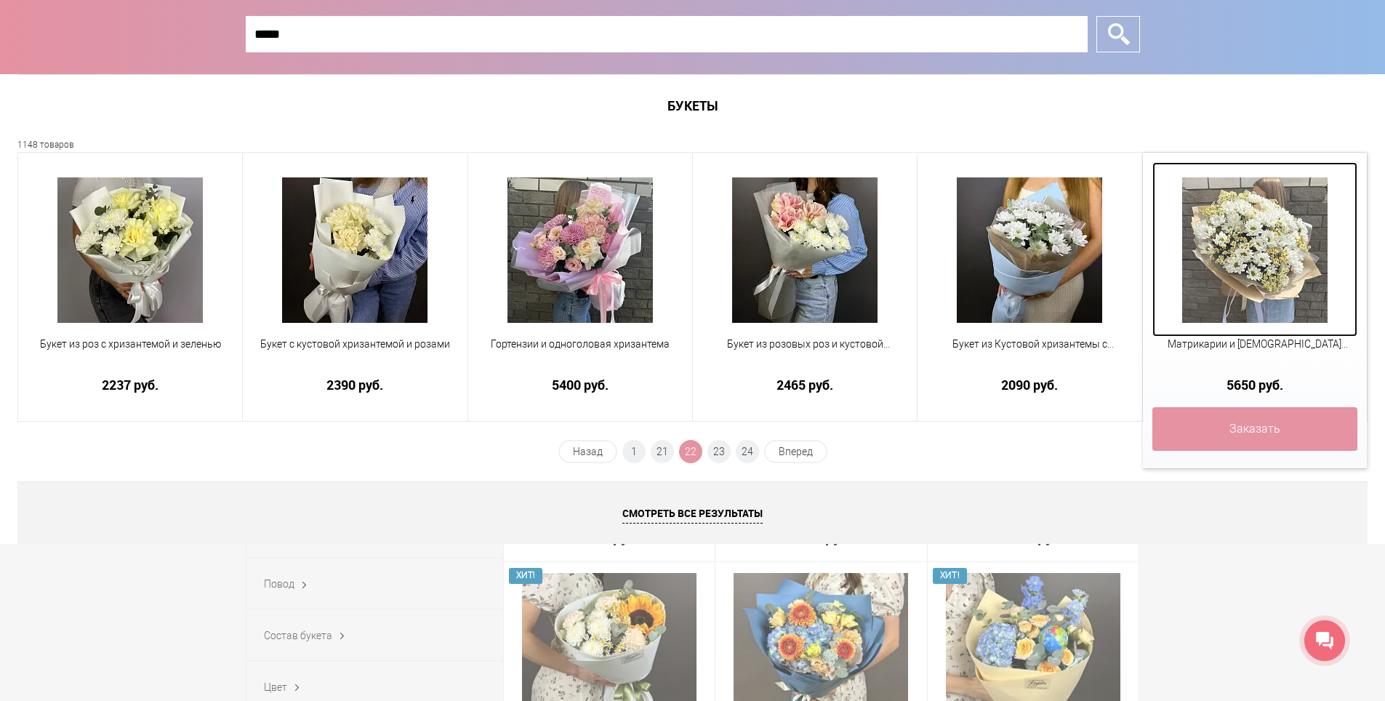
click at [1250, 255] on img at bounding box center [1254, 249] width 145 height 145
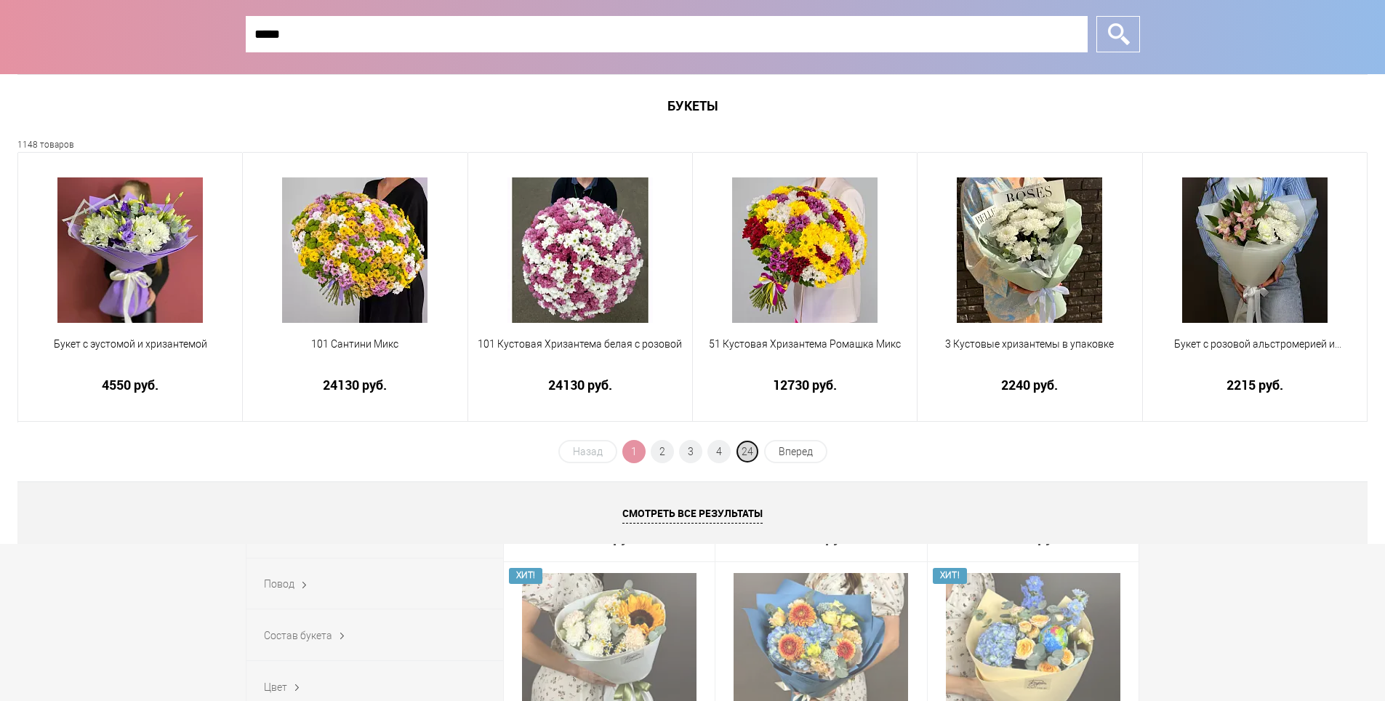
click at [751, 455] on span "24" at bounding box center [747, 451] width 23 height 23
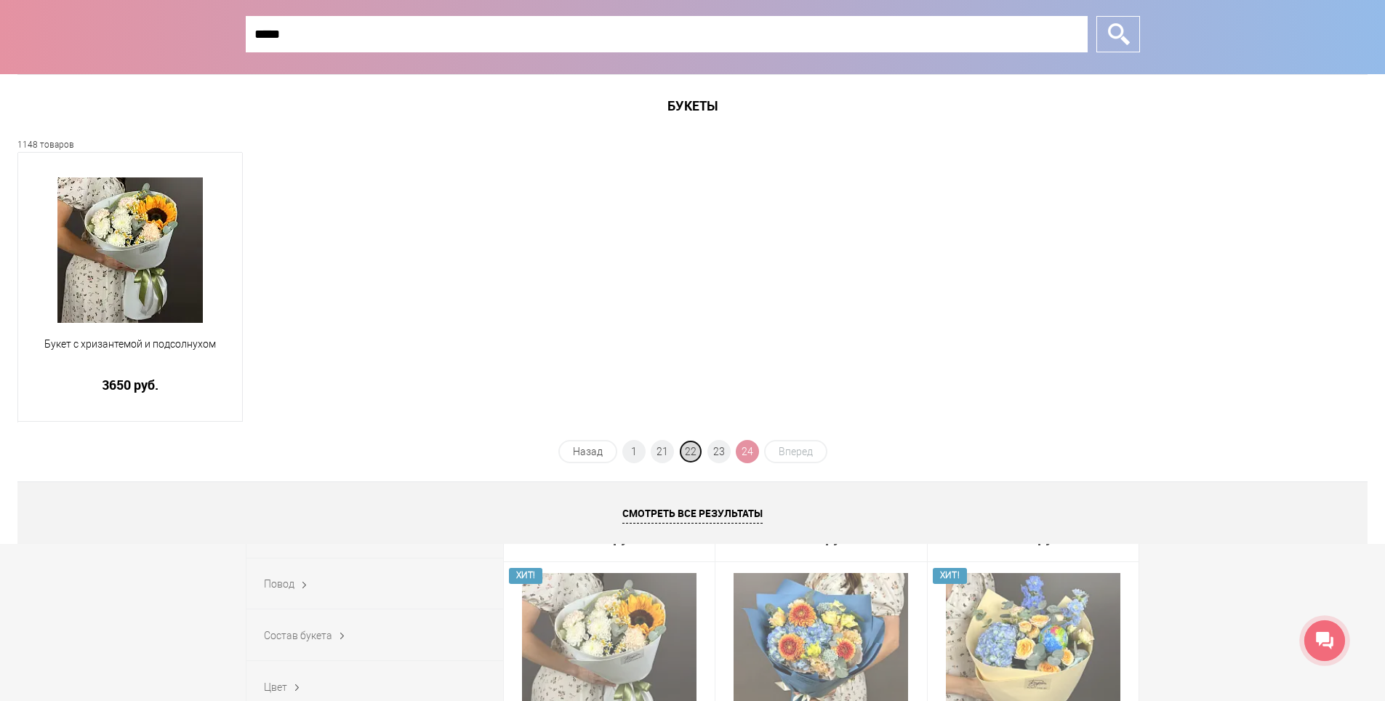
click at [686, 444] on span "22" at bounding box center [690, 451] width 23 height 23
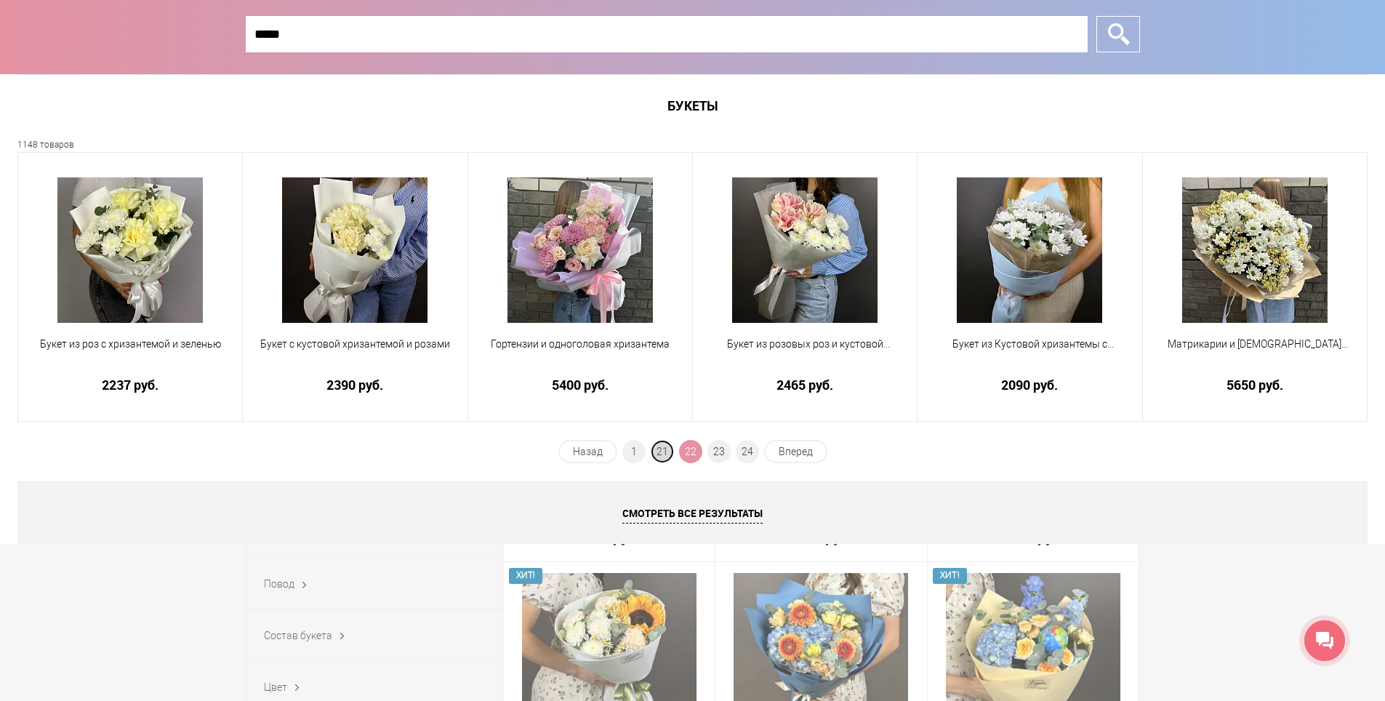
click at [660, 447] on span "21" at bounding box center [662, 451] width 23 height 23
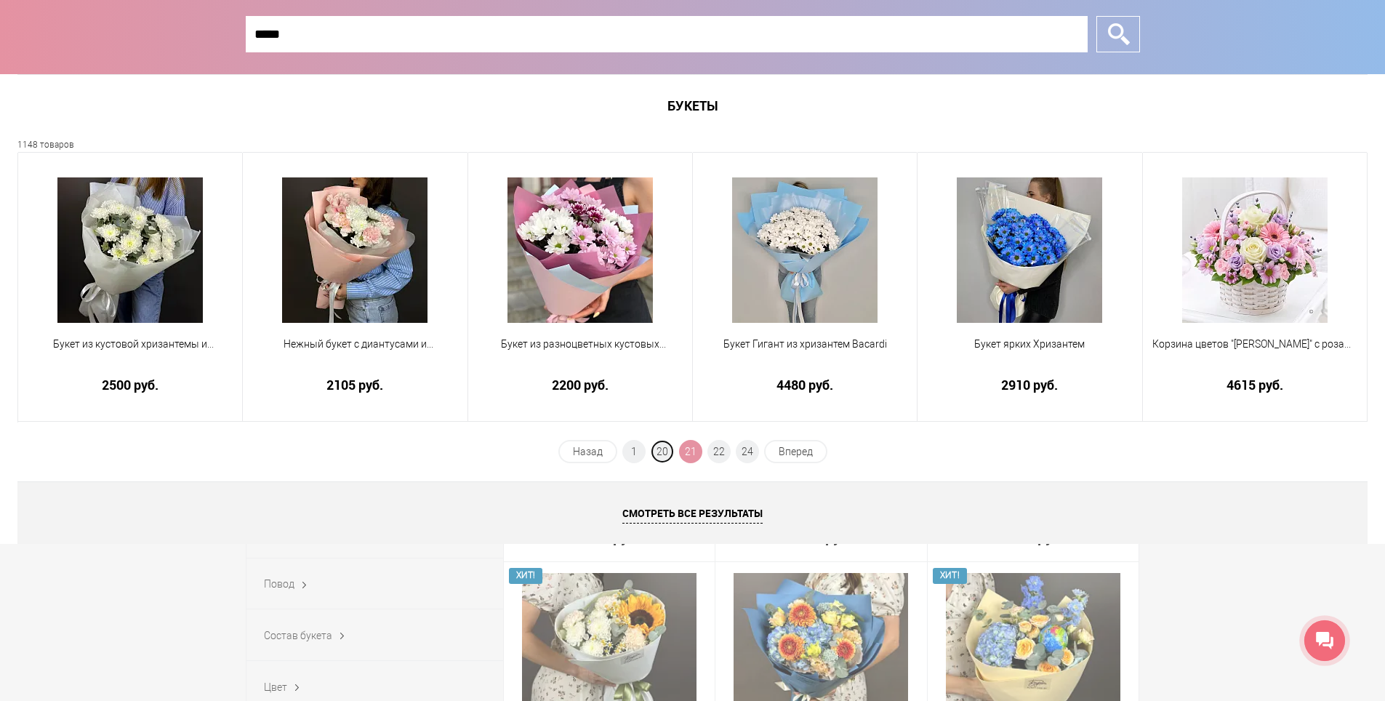
click at [660, 447] on span "20" at bounding box center [662, 451] width 23 height 23
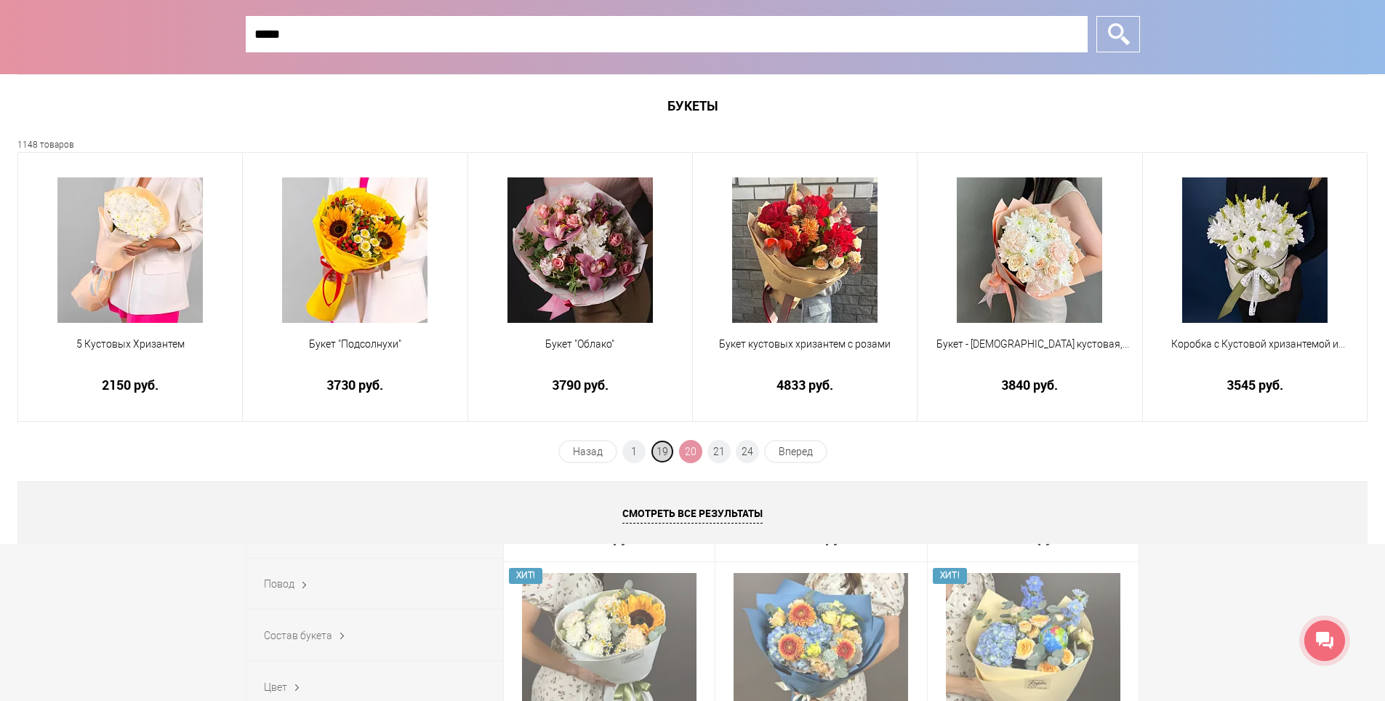
click at [661, 456] on span "19" at bounding box center [662, 451] width 23 height 23
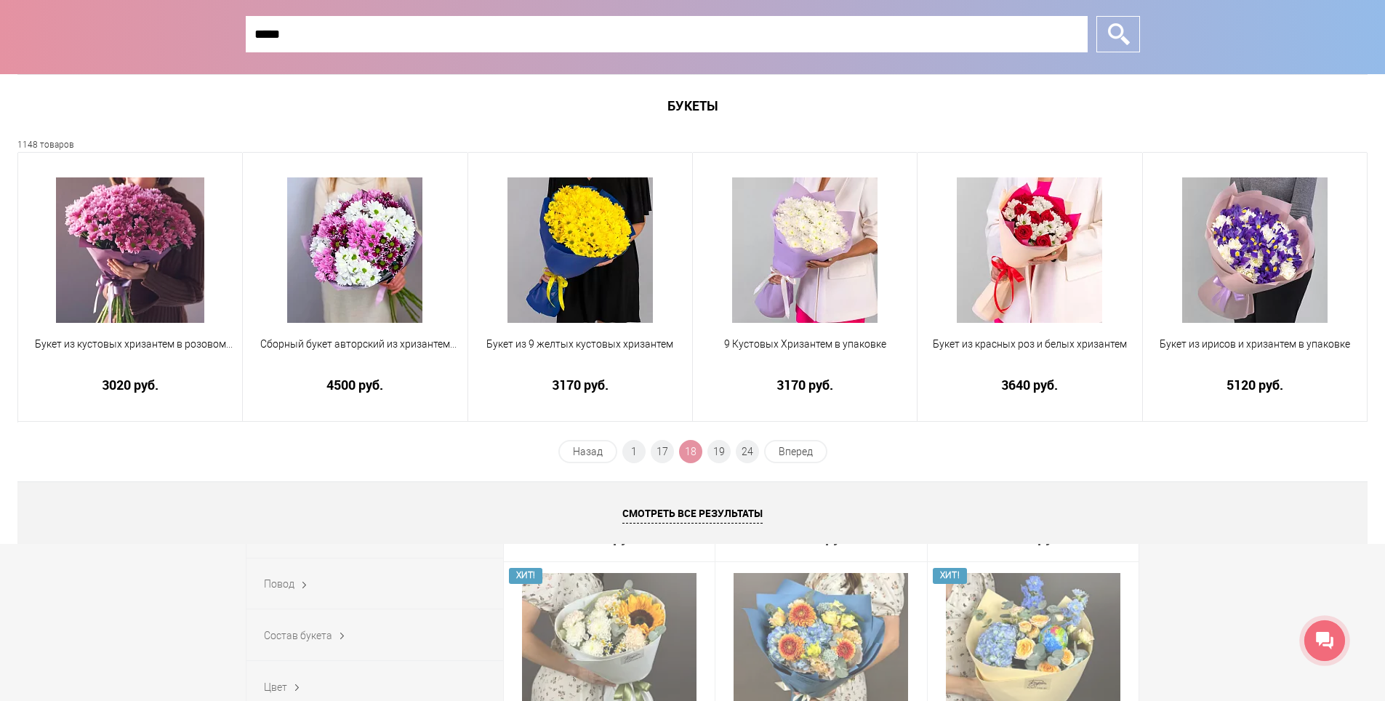
click at [990, 50] on input "*****" at bounding box center [667, 34] width 842 height 36
type input "*"
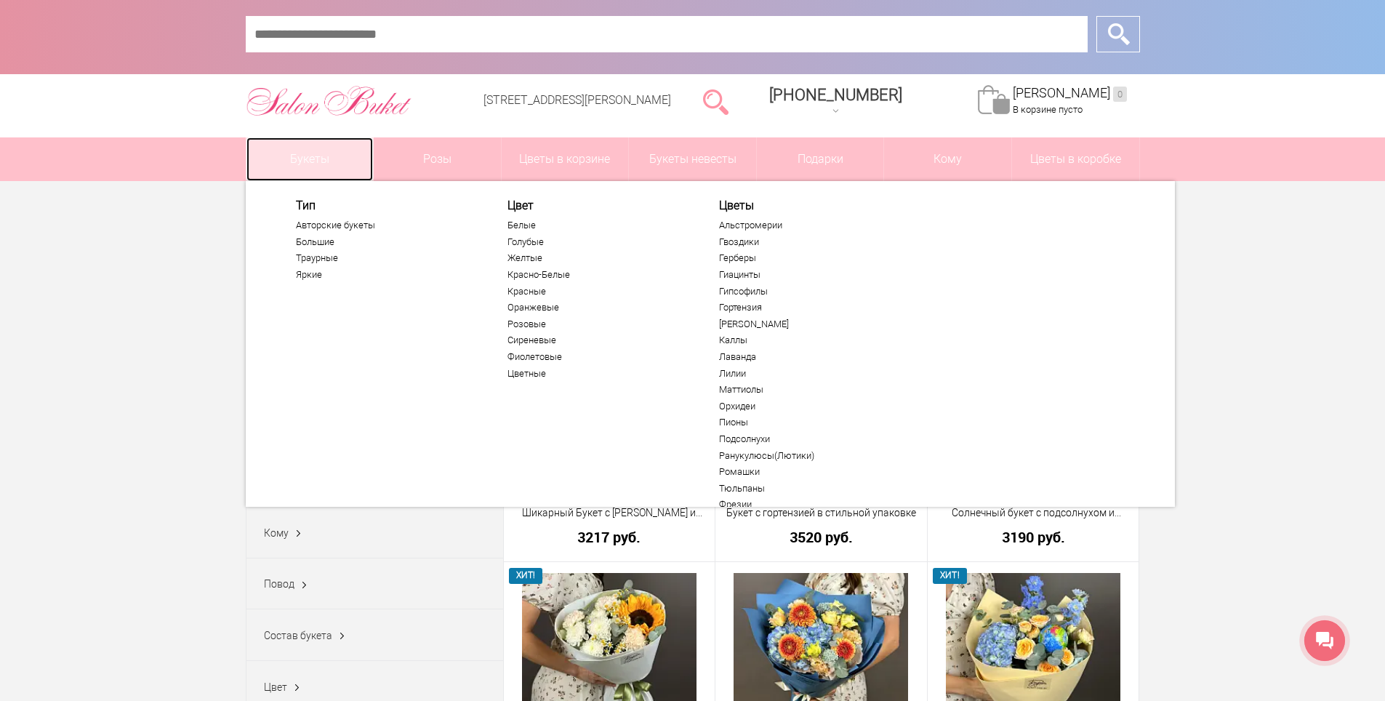
click at [306, 164] on link "Букеты" at bounding box center [309, 159] width 127 height 44
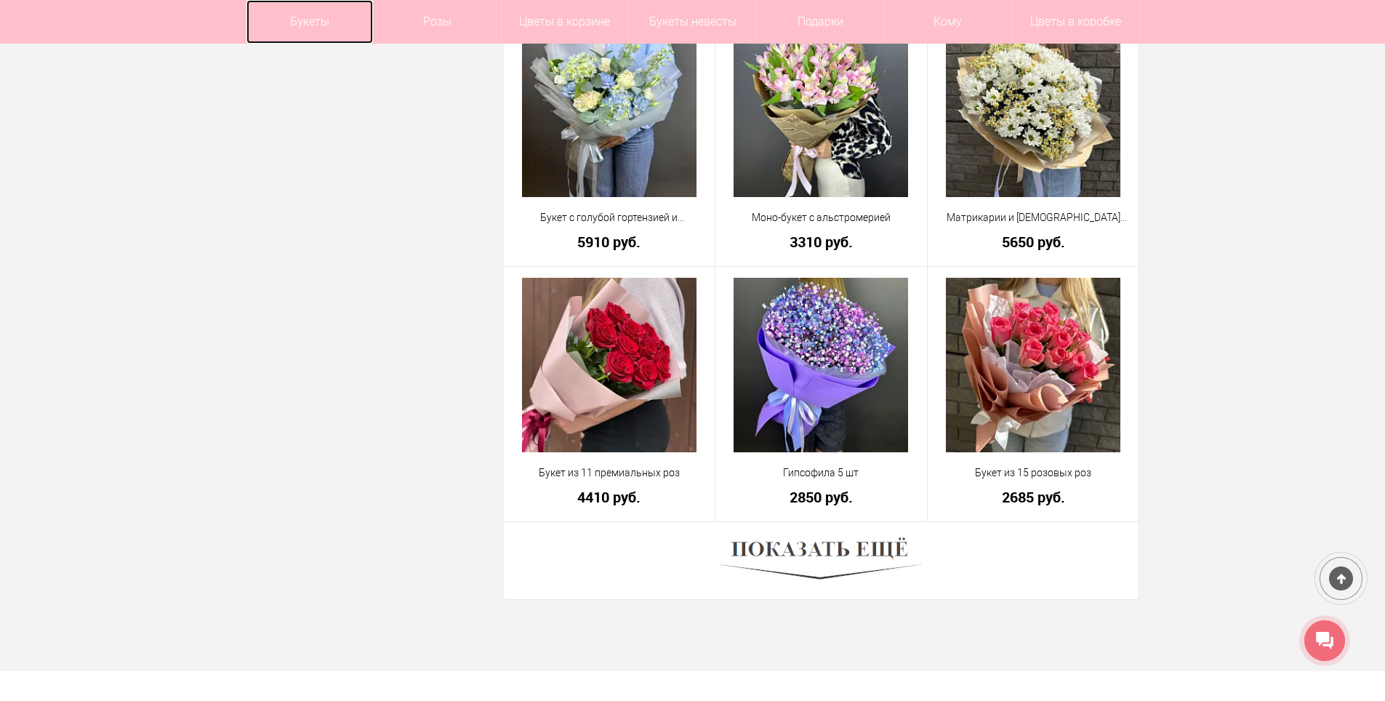
scroll to position [3854, 0]
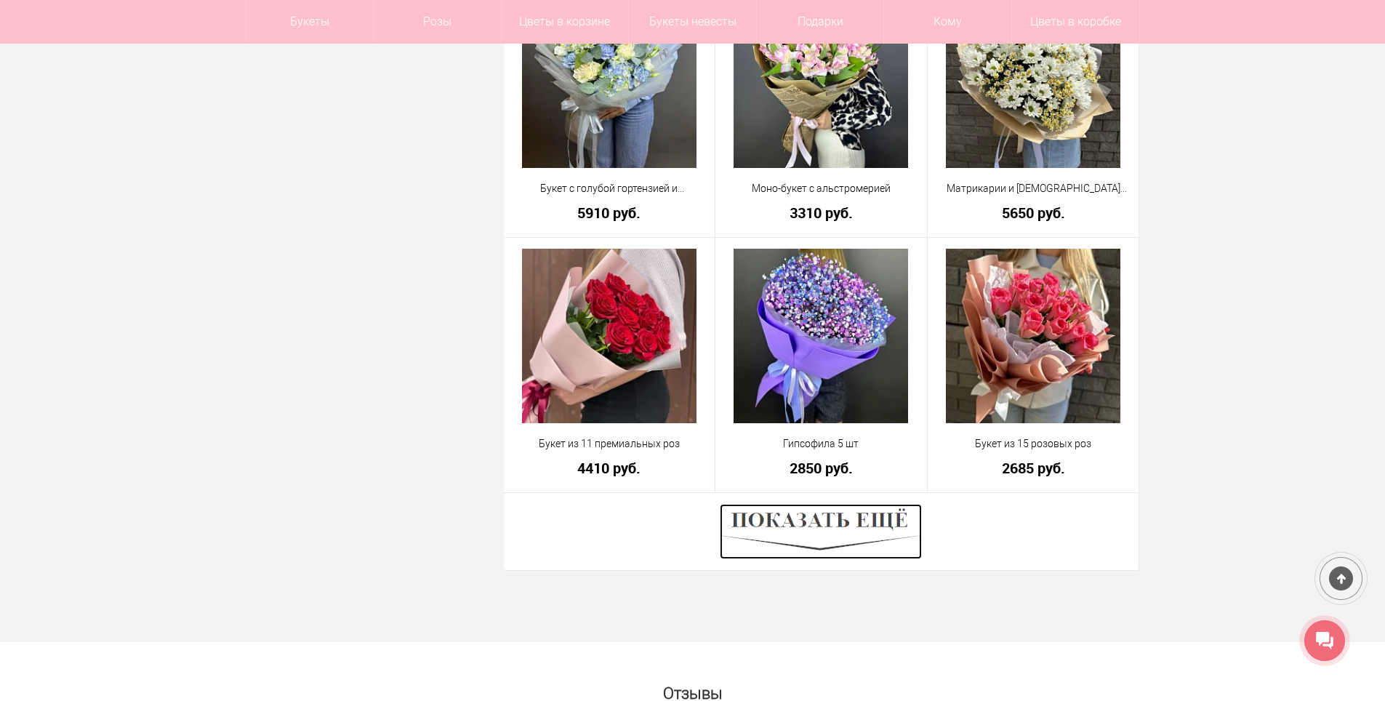
click at [883, 545] on img at bounding box center [821, 531] width 202 height 55
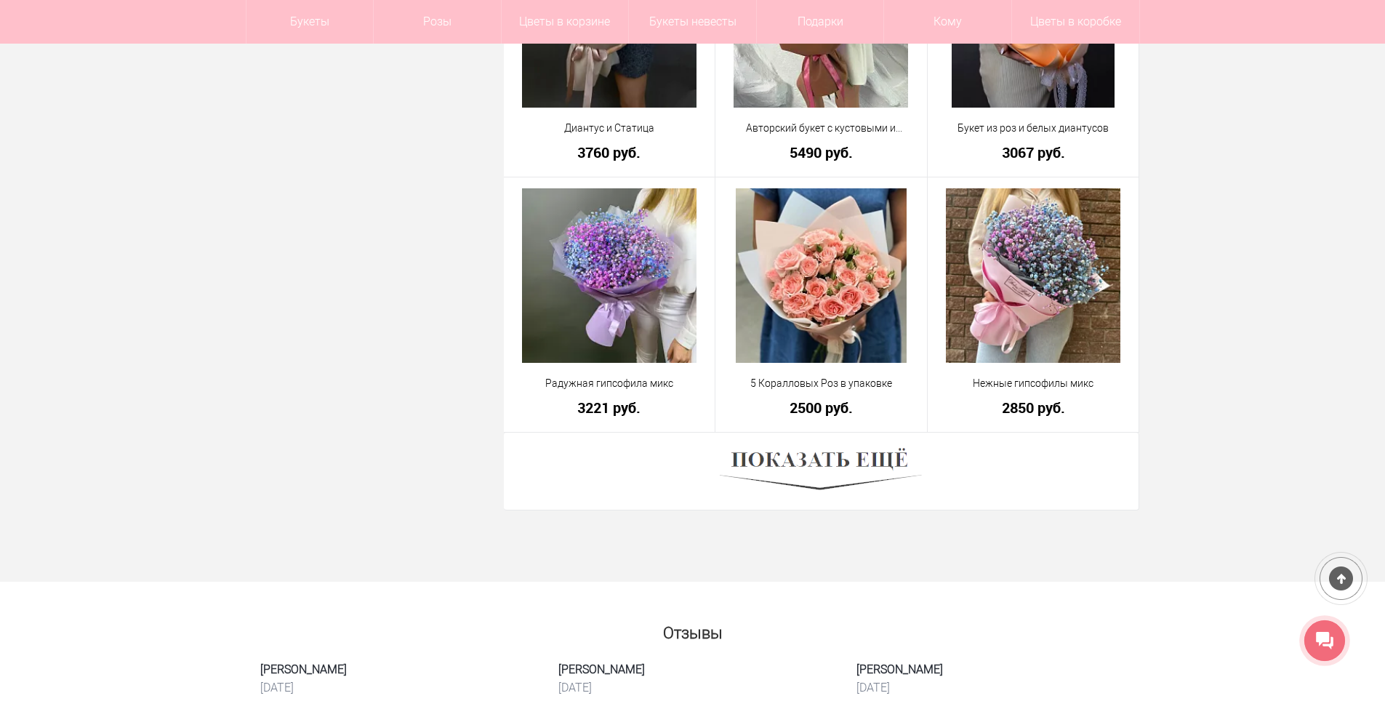
scroll to position [7999, 0]
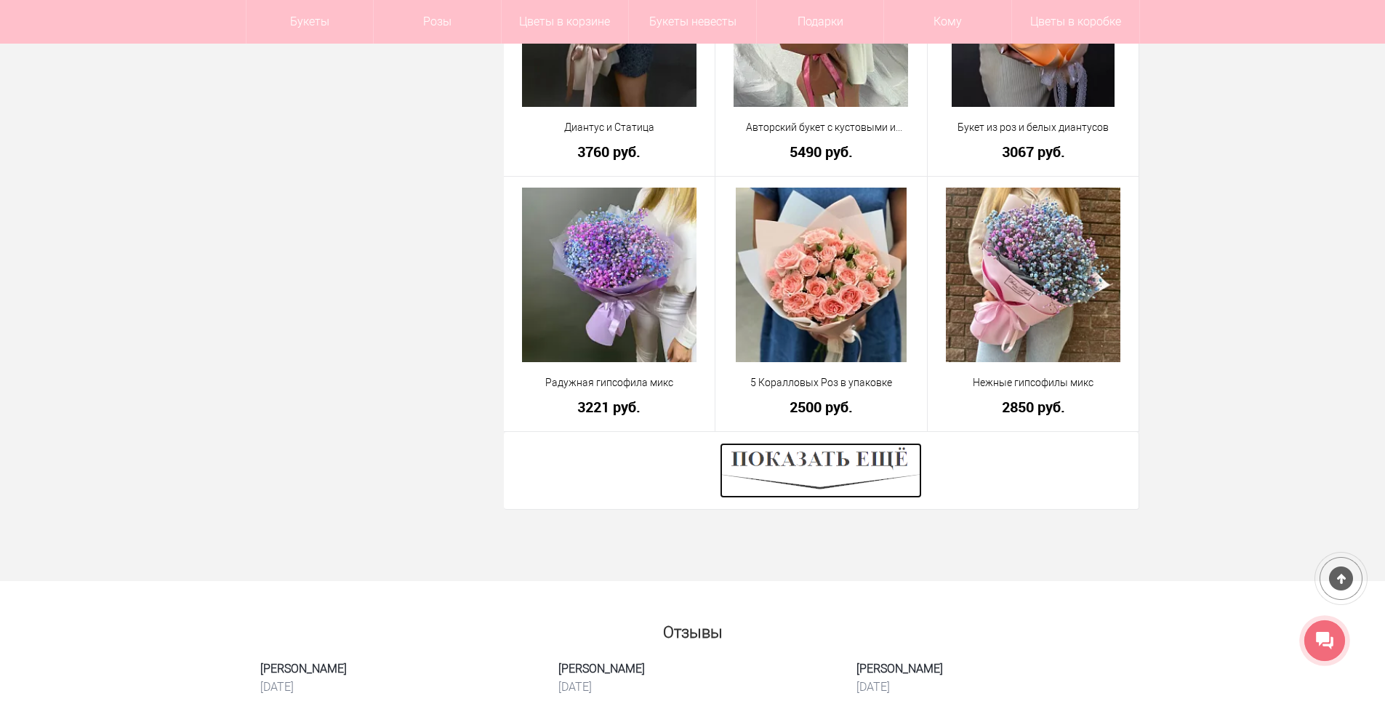
click at [787, 472] on img at bounding box center [821, 470] width 202 height 55
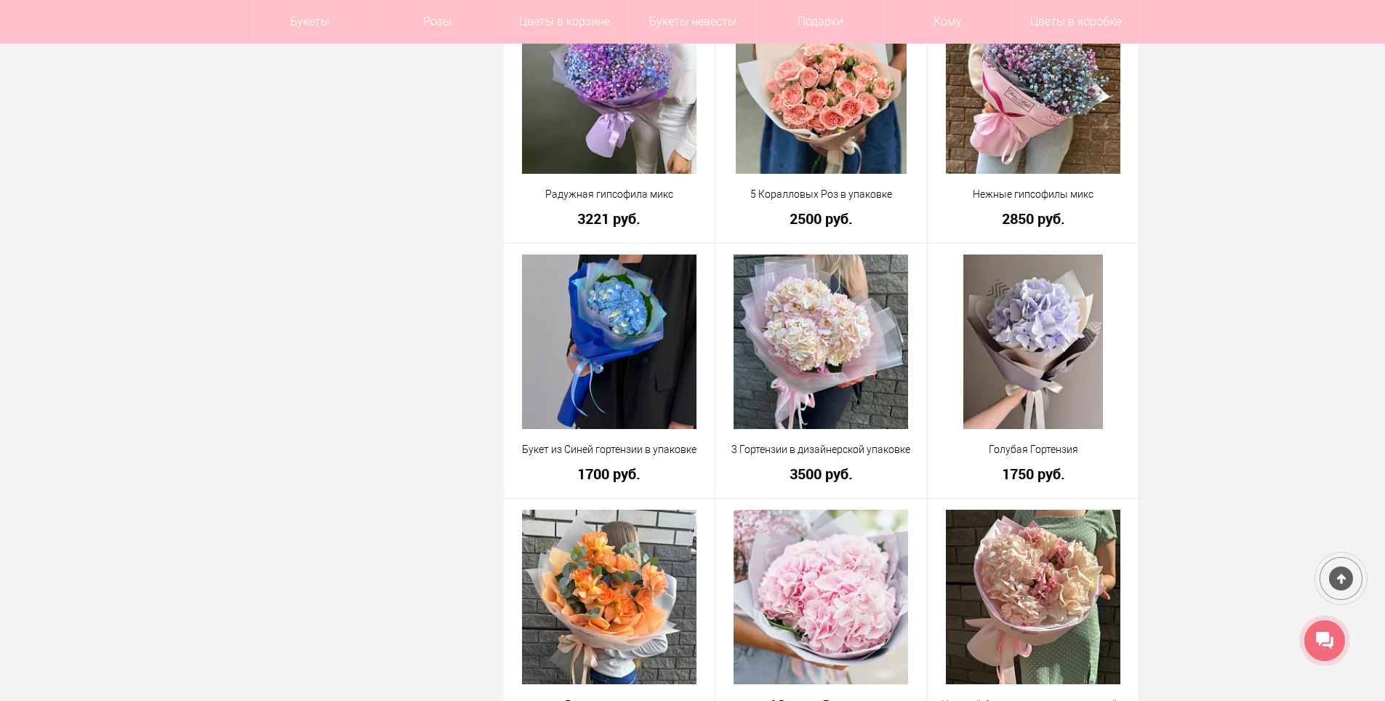
scroll to position [8289, 0]
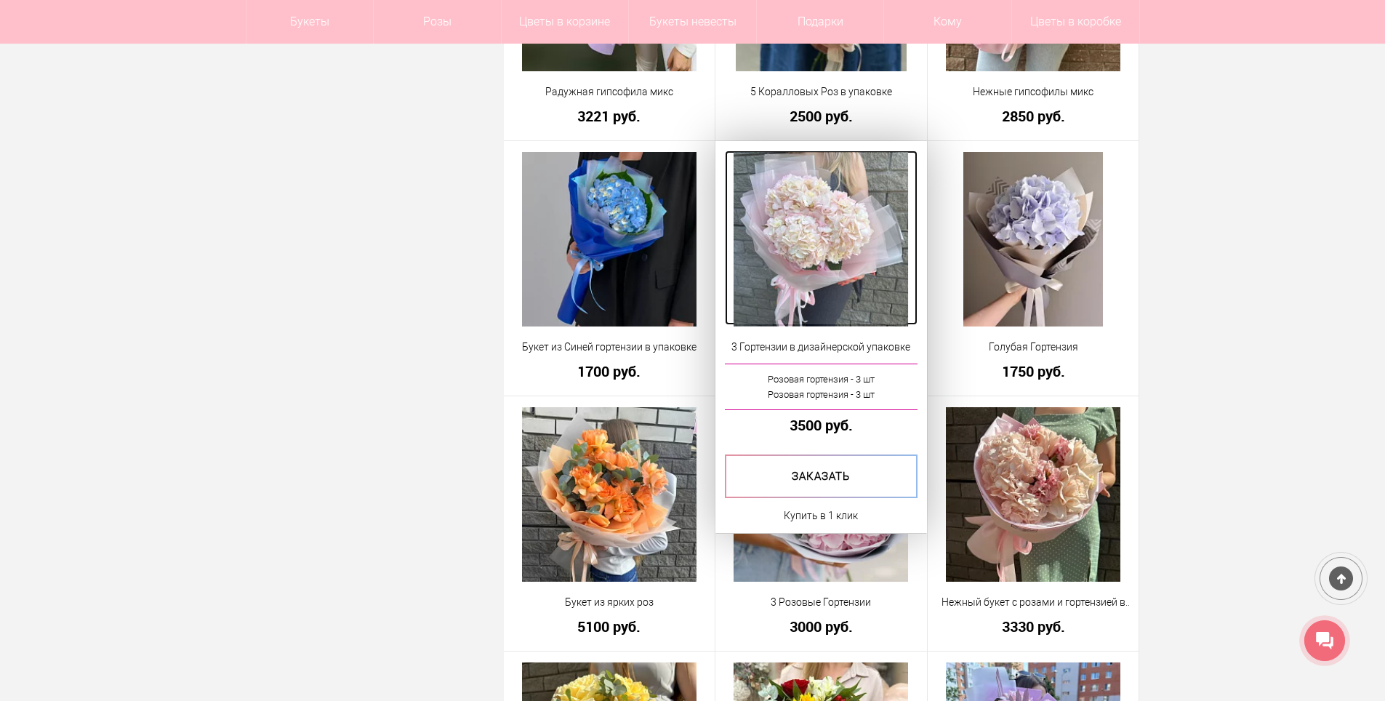
click at [851, 250] on img at bounding box center [821, 239] width 175 height 175
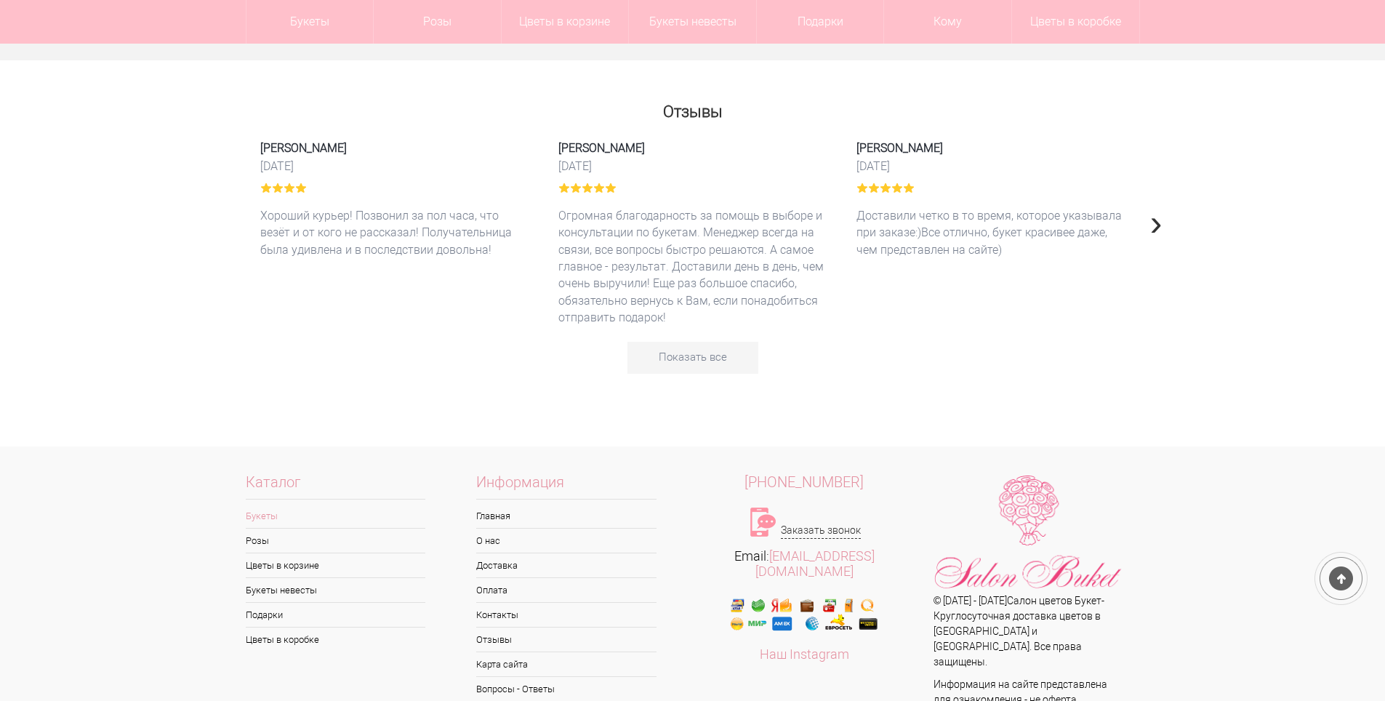
scroll to position [3999, 0]
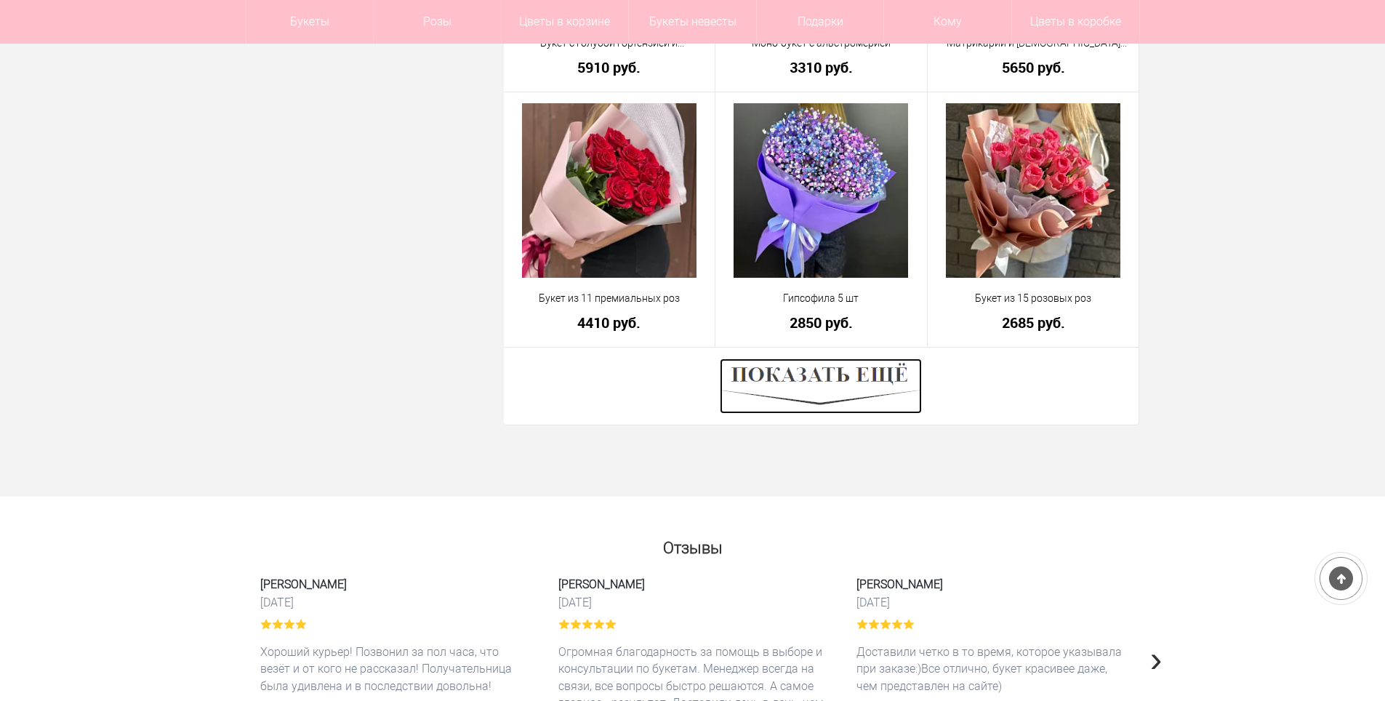
click at [787, 375] on img at bounding box center [821, 385] width 202 height 55
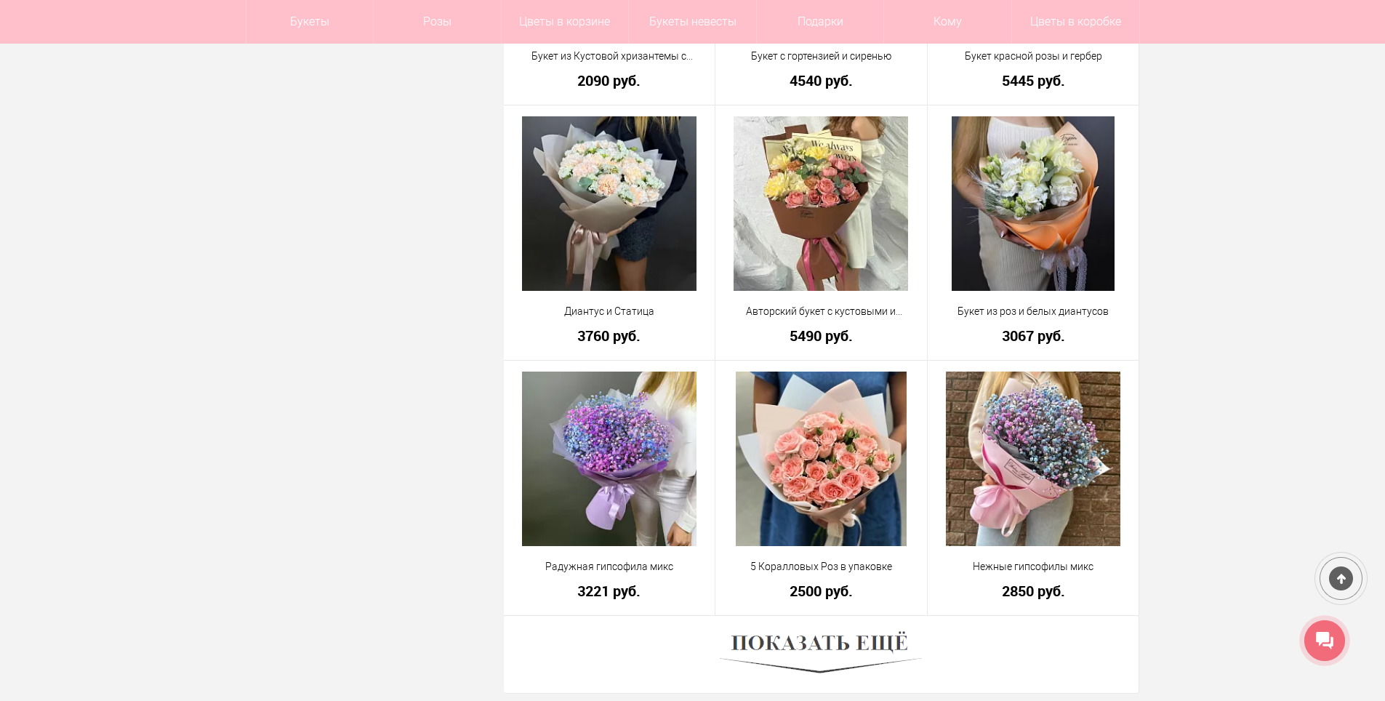
scroll to position [8144, 0]
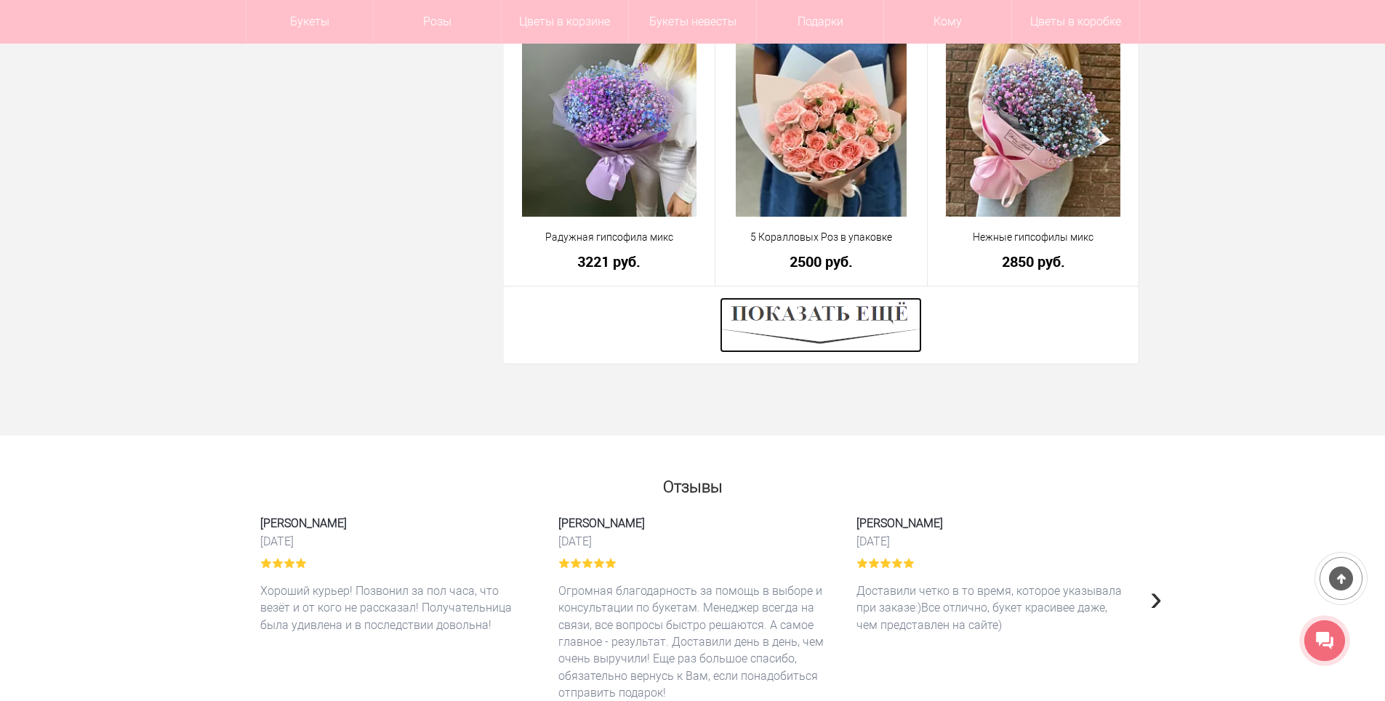
click at [897, 317] on img at bounding box center [821, 324] width 202 height 55
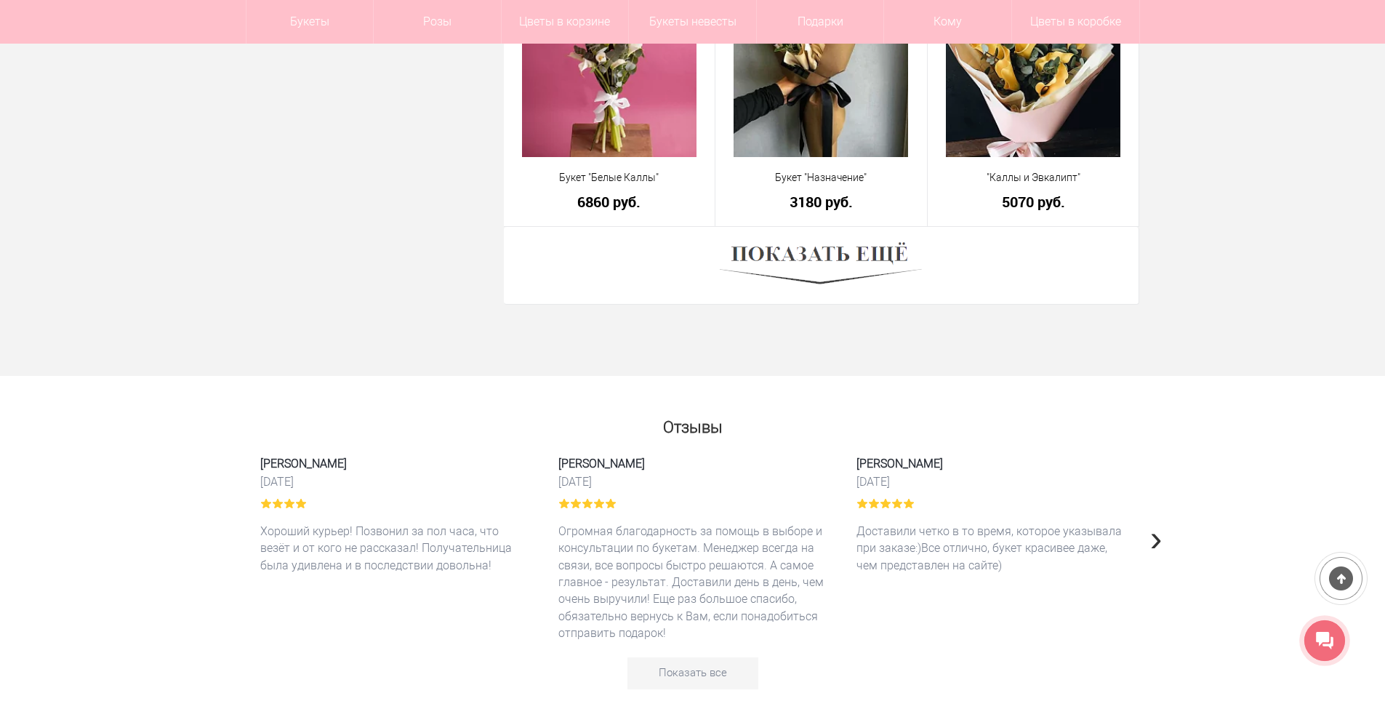
scroll to position [12216, 0]
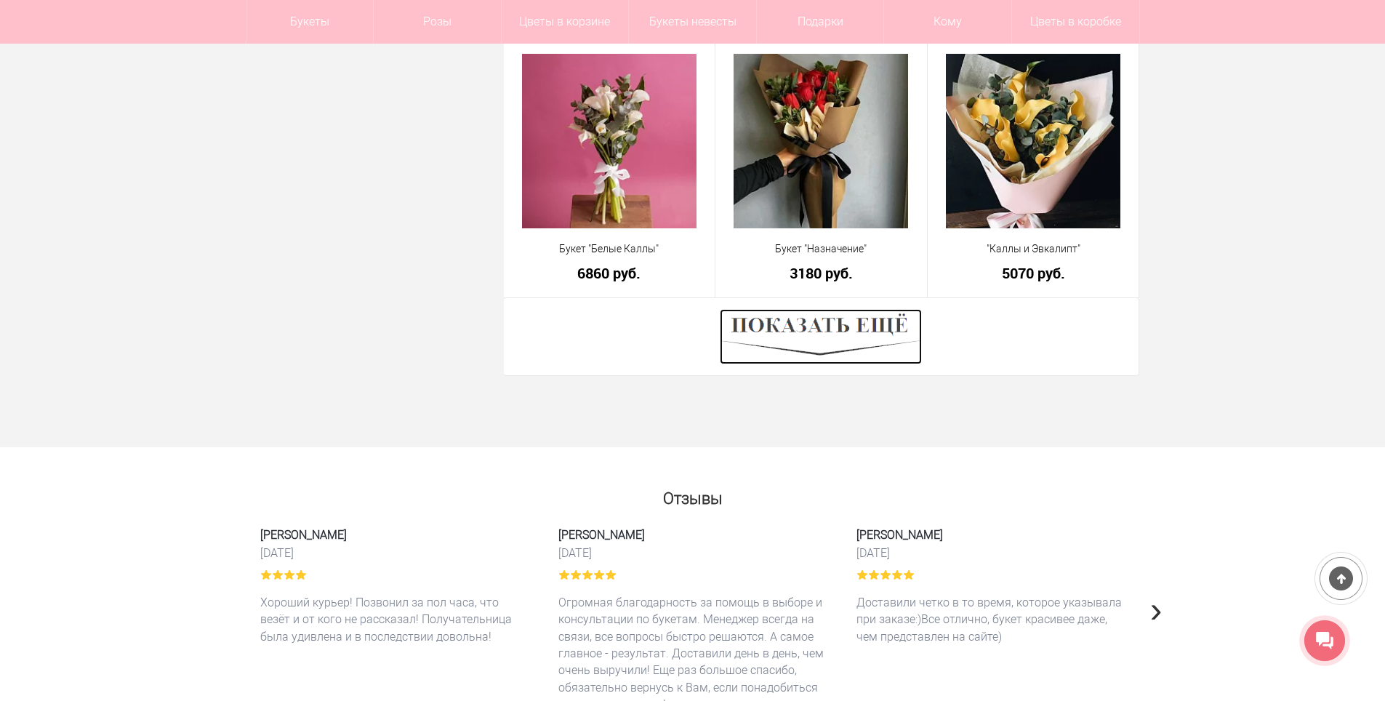
click at [854, 319] on img at bounding box center [821, 336] width 202 height 55
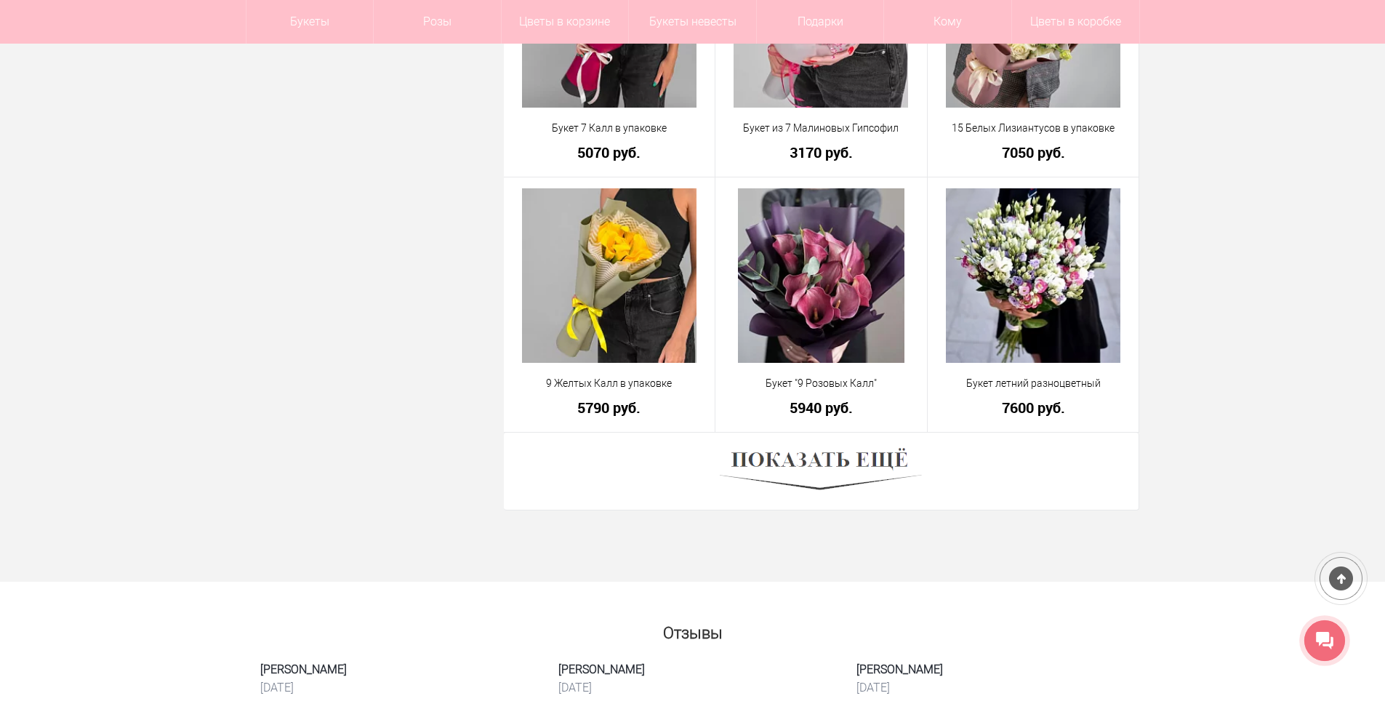
scroll to position [16433, 0]
